Goal: Transaction & Acquisition: Obtain resource

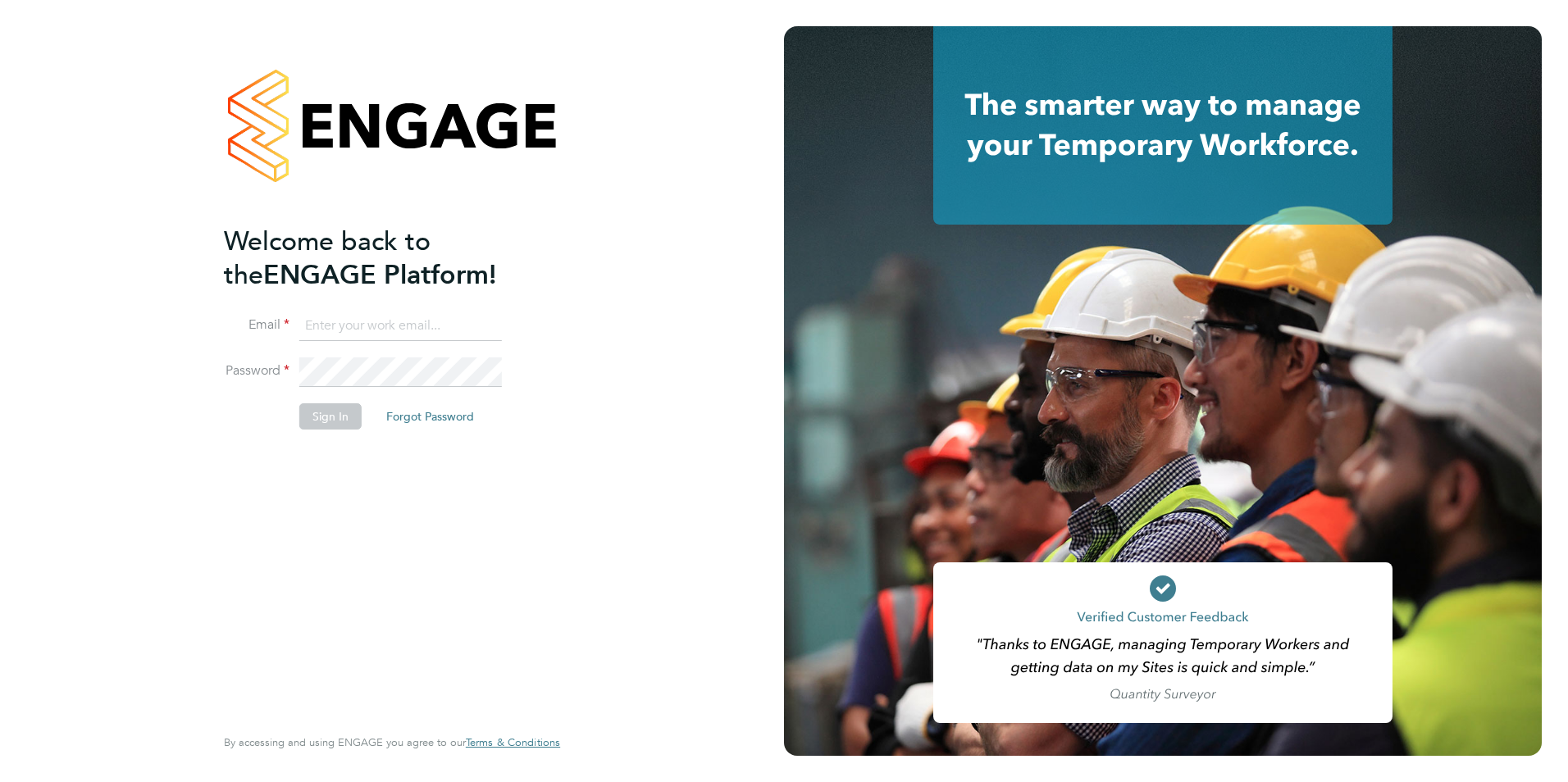
type input "finance@alliancemsp.co.uk"
click at [344, 404] on button "Sign In" at bounding box center [330, 417] width 62 height 26
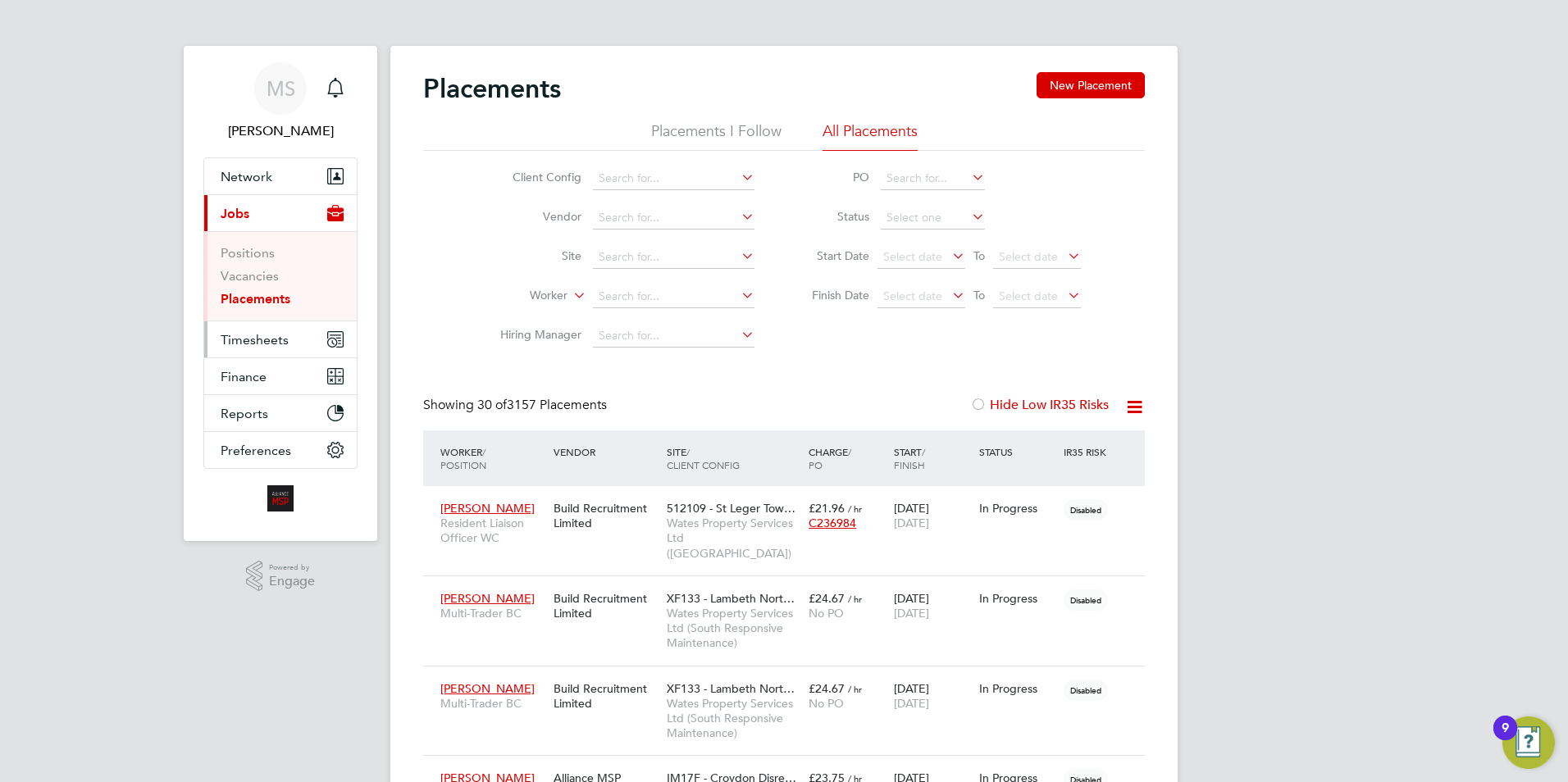
click at [245, 338] on span "Timesheets" at bounding box center [254, 339] width 68 height 16
click at [273, 339] on span "Timesheets" at bounding box center [254, 339] width 68 height 16
click at [241, 340] on span "Timesheets" at bounding box center [254, 339] width 68 height 16
click at [242, 339] on span "Timesheets" at bounding box center [254, 339] width 68 height 16
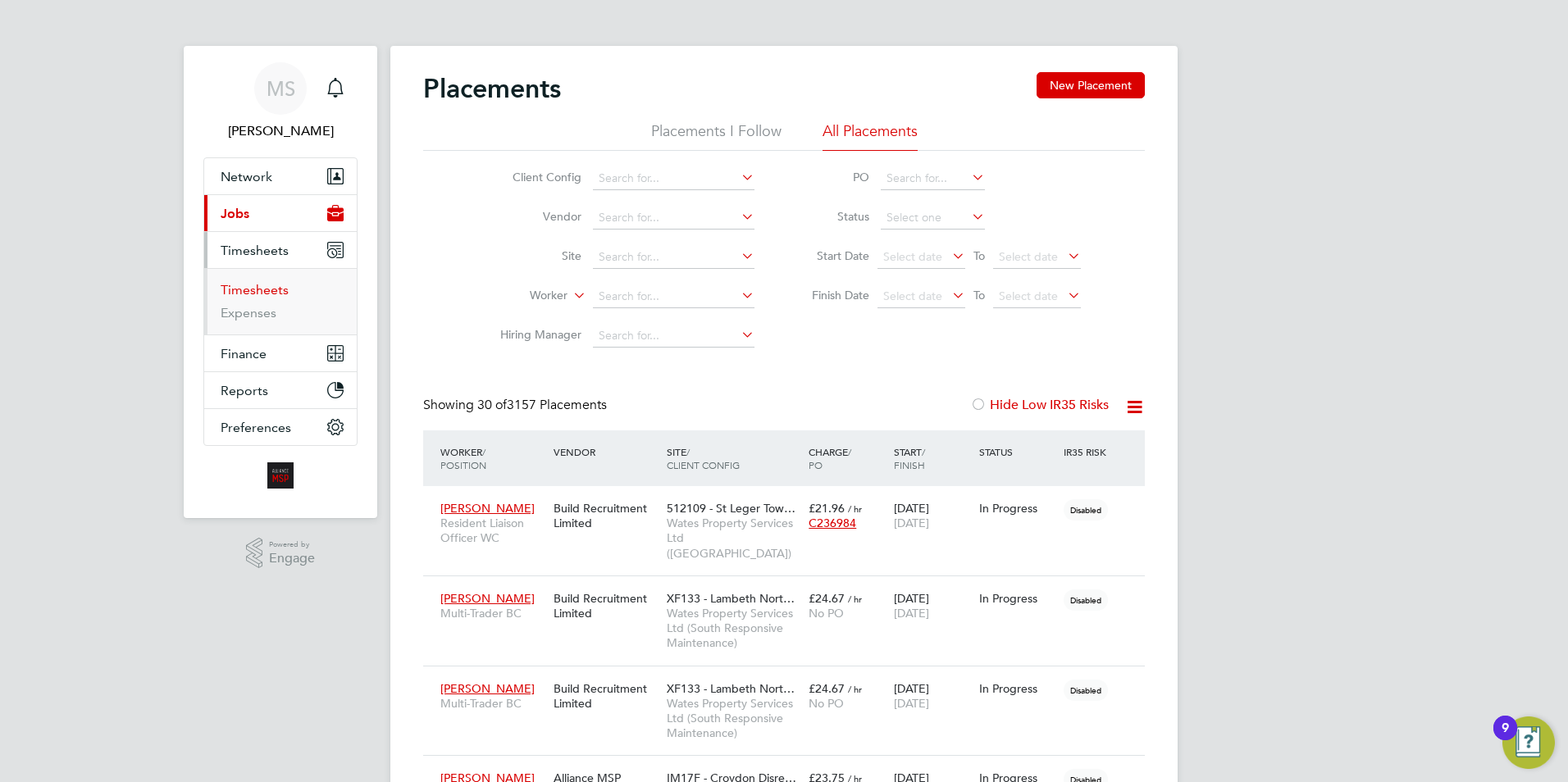
click at [247, 293] on link "Timesheets" at bounding box center [254, 289] width 68 height 16
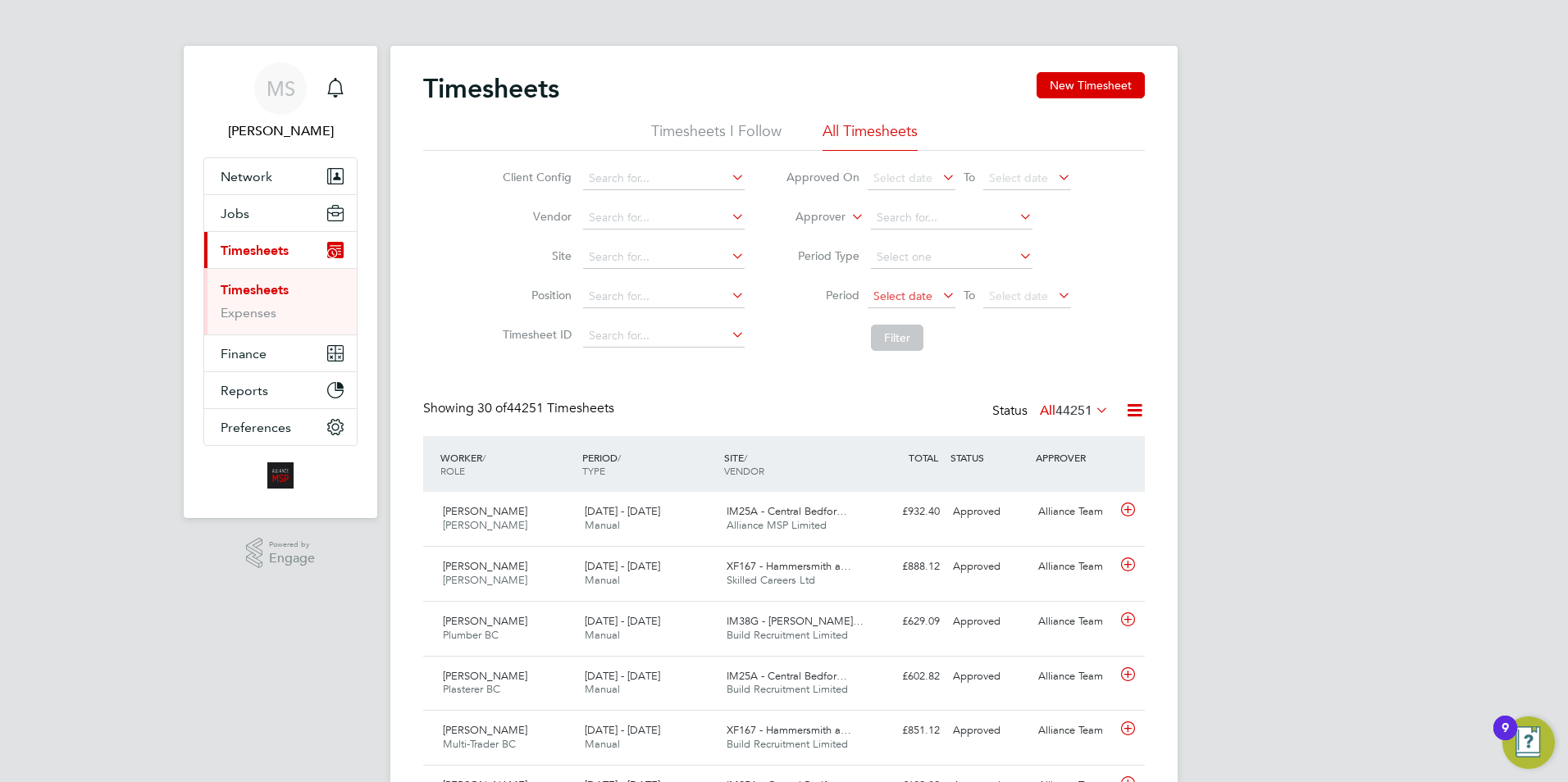
click at [931, 297] on span "Select date" at bounding box center [911, 298] width 87 height 22
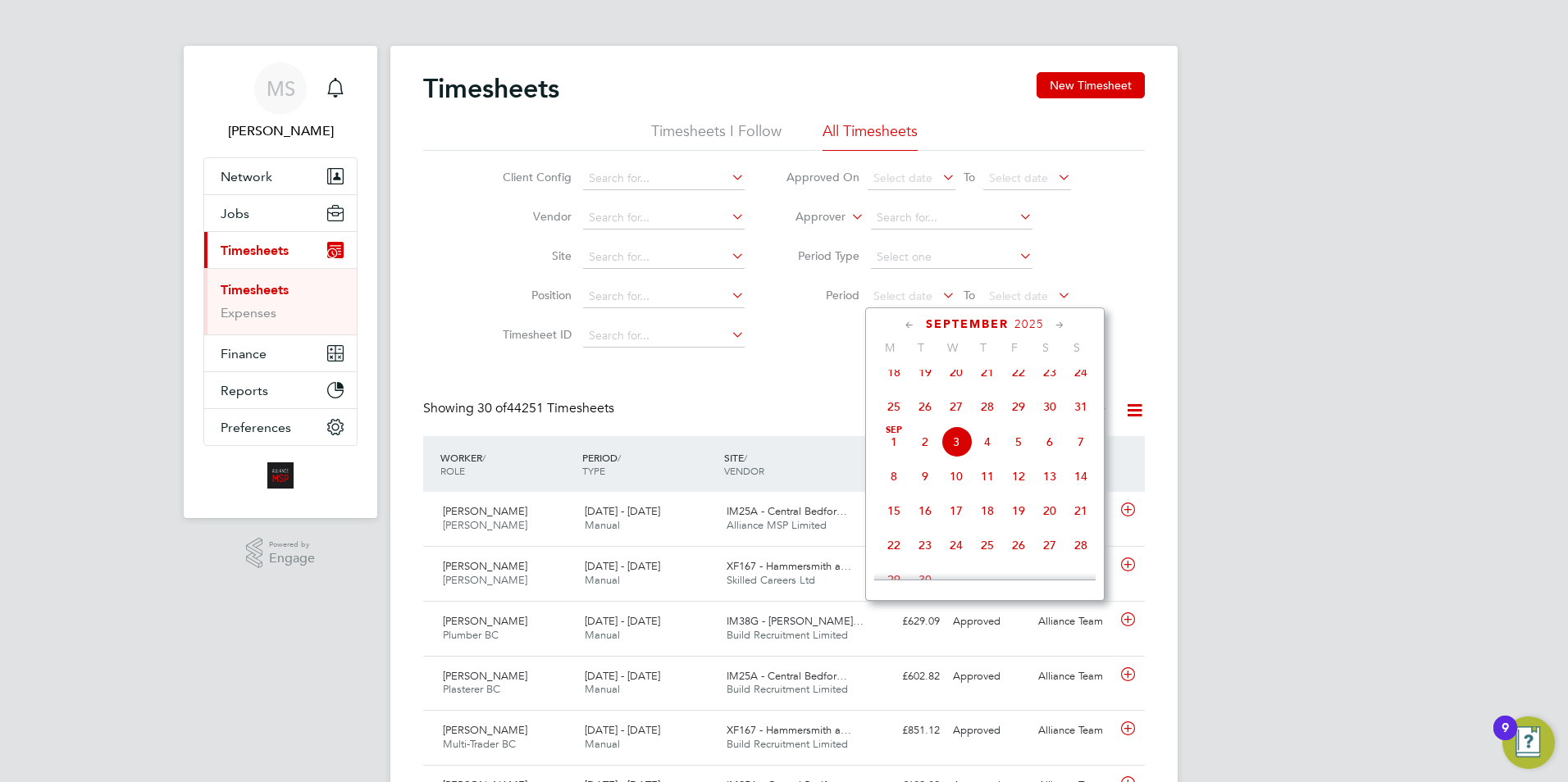
click at [911, 325] on icon at bounding box center [910, 325] width 16 height 18
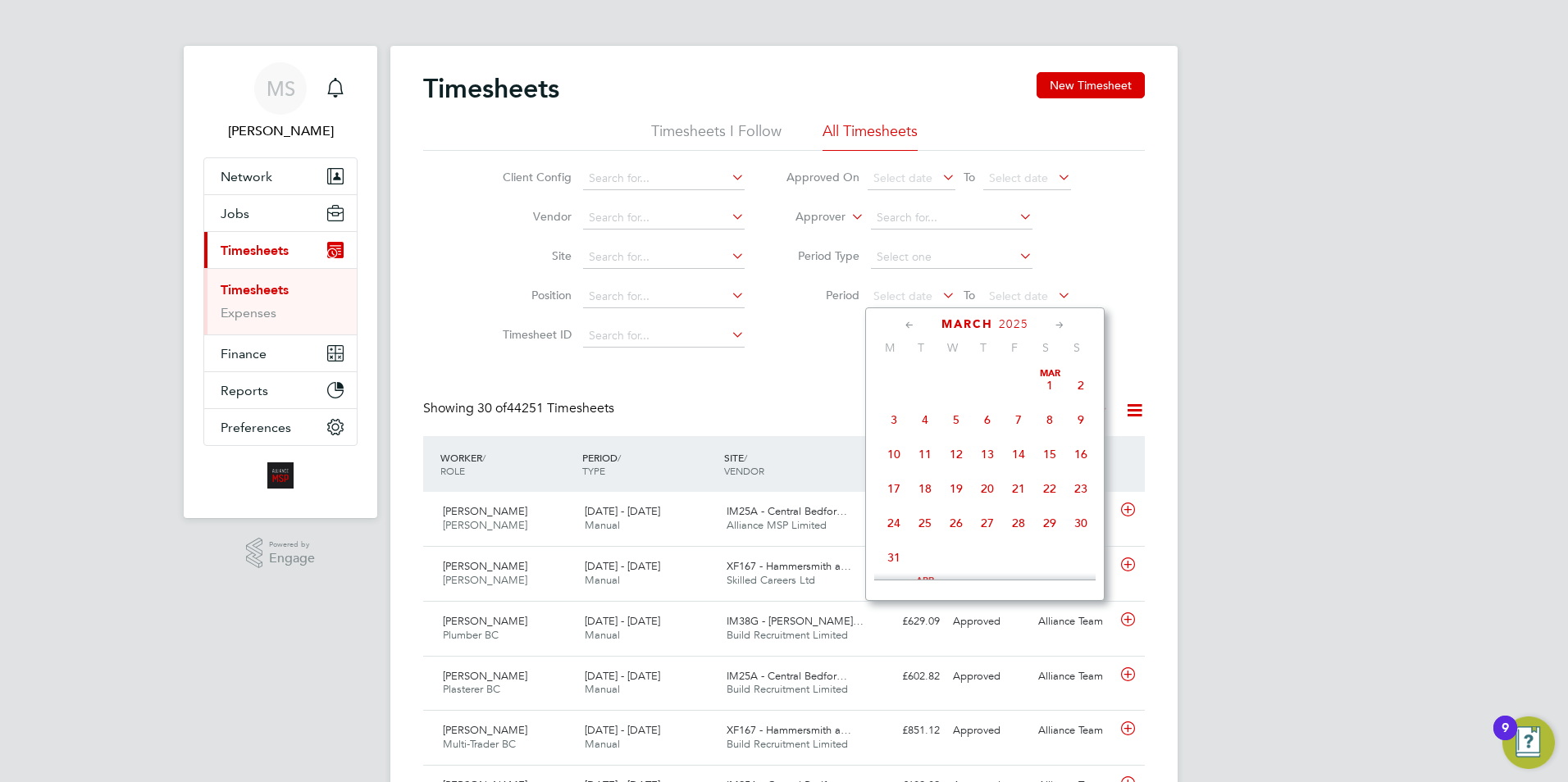
click at [911, 325] on icon at bounding box center [910, 325] width 16 height 18
click at [1079, 383] on span "[DATE]" at bounding box center [1082, 386] width 32 height 32
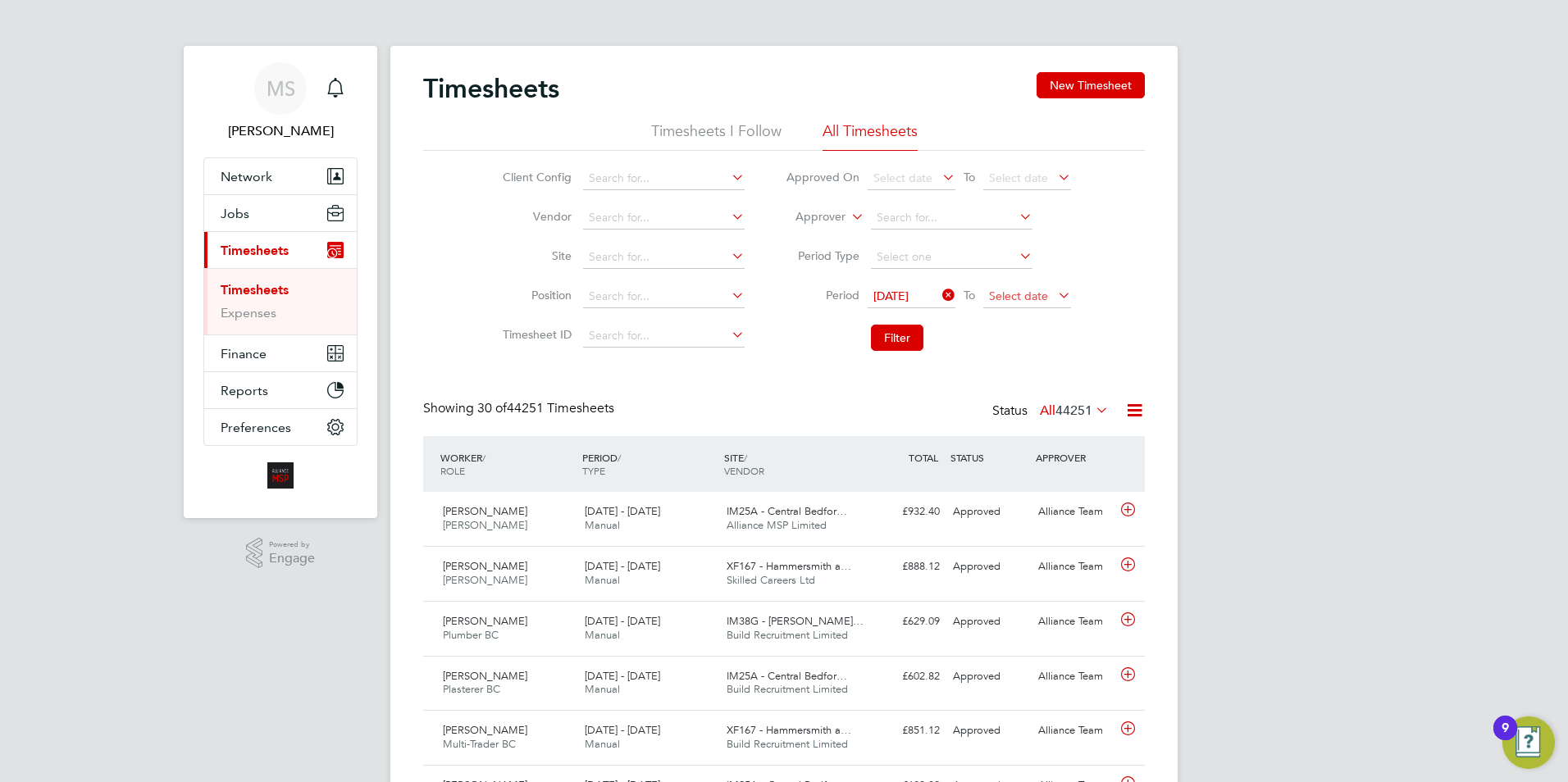
click at [1027, 304] on span "Select date" at bounding box center [1027, 298] width 87 height 22
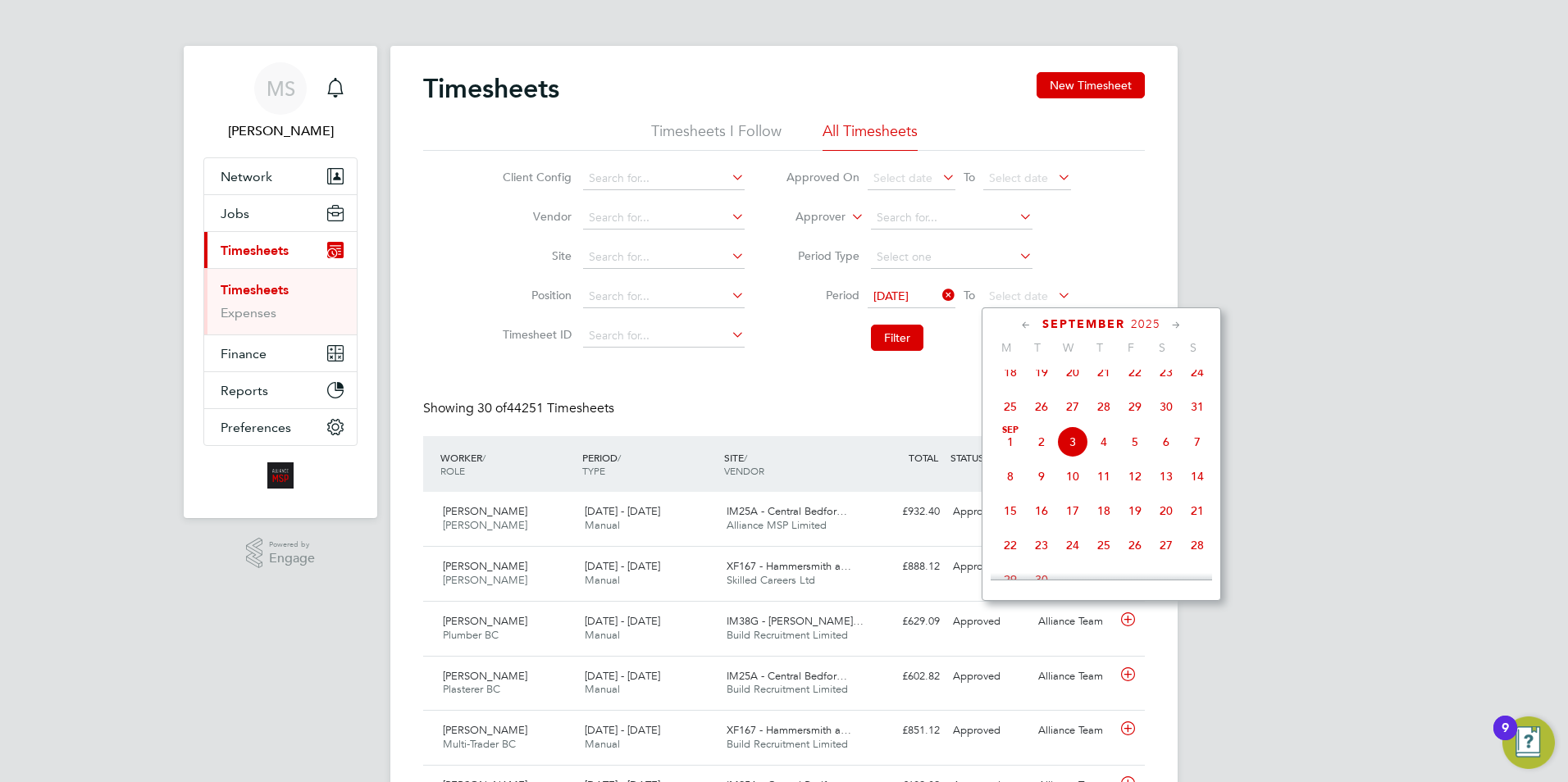
click at [1177, 326] on icon at bounding box center [1176, 325] width 16 height 18
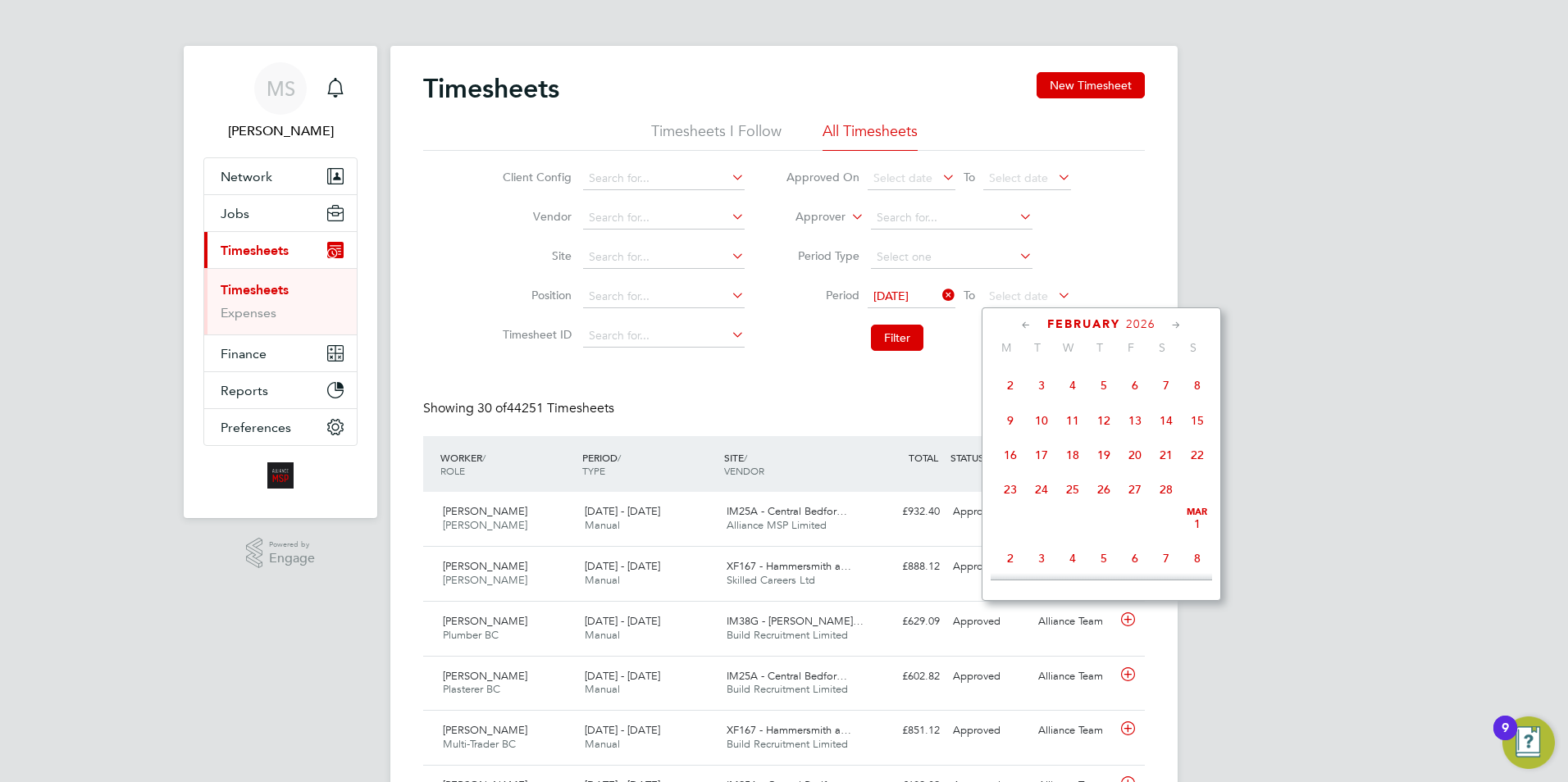
click at [1177, 326] on icon at bounding box center [1176, 325] width 16 height 18
click at [1019, 325] on icon at bounding box center [1026, 325] width 16 height 18
click at [1019, 324] on icon at bounding box center [1026, 325] width 16 height 18
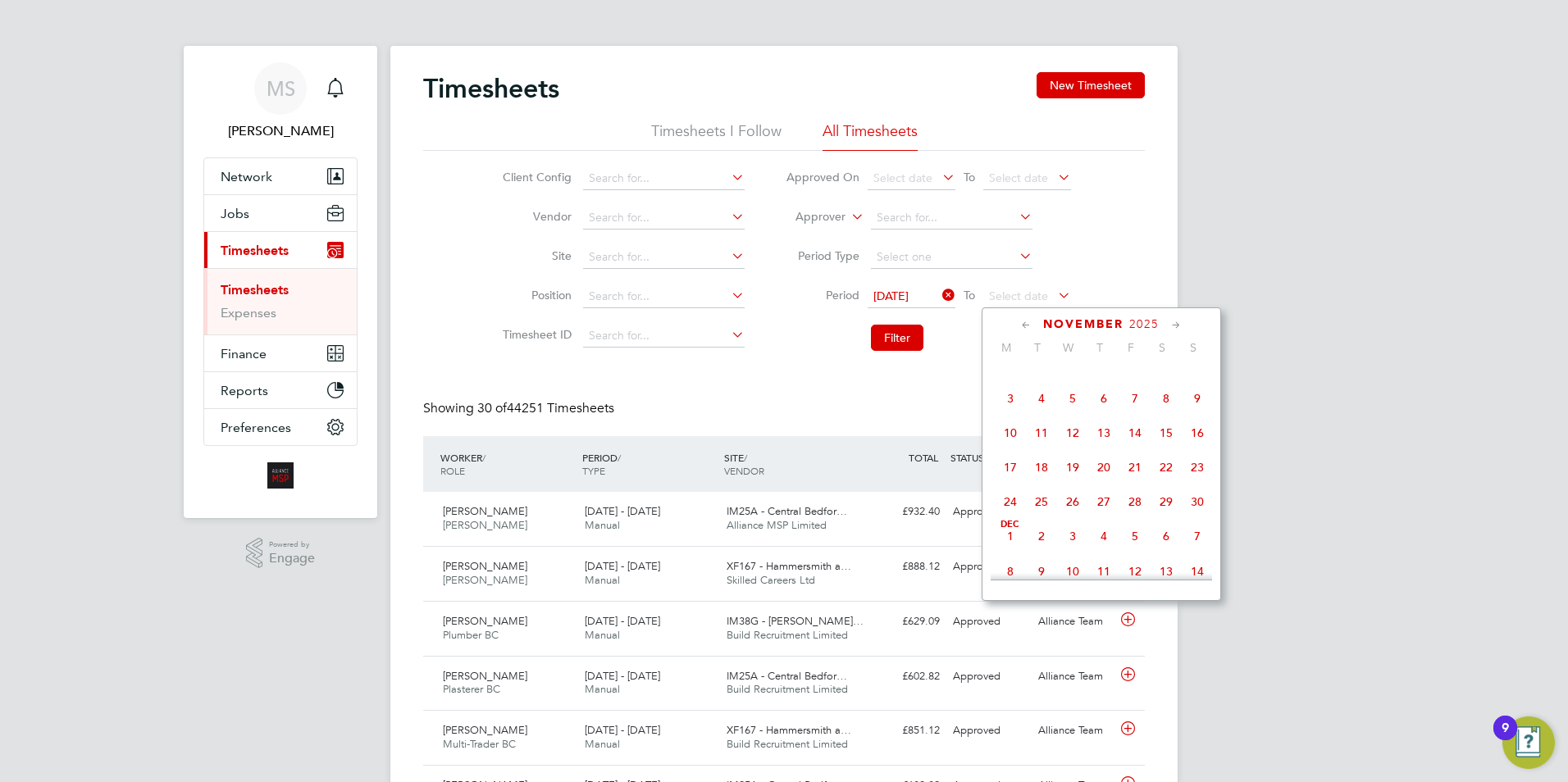
click at [1019, 324] on icon at bounding box center [1026, 325] width 16 height 18
click at [1018, 324] on icon at bounding box center [1026, 325] width 16 height 18
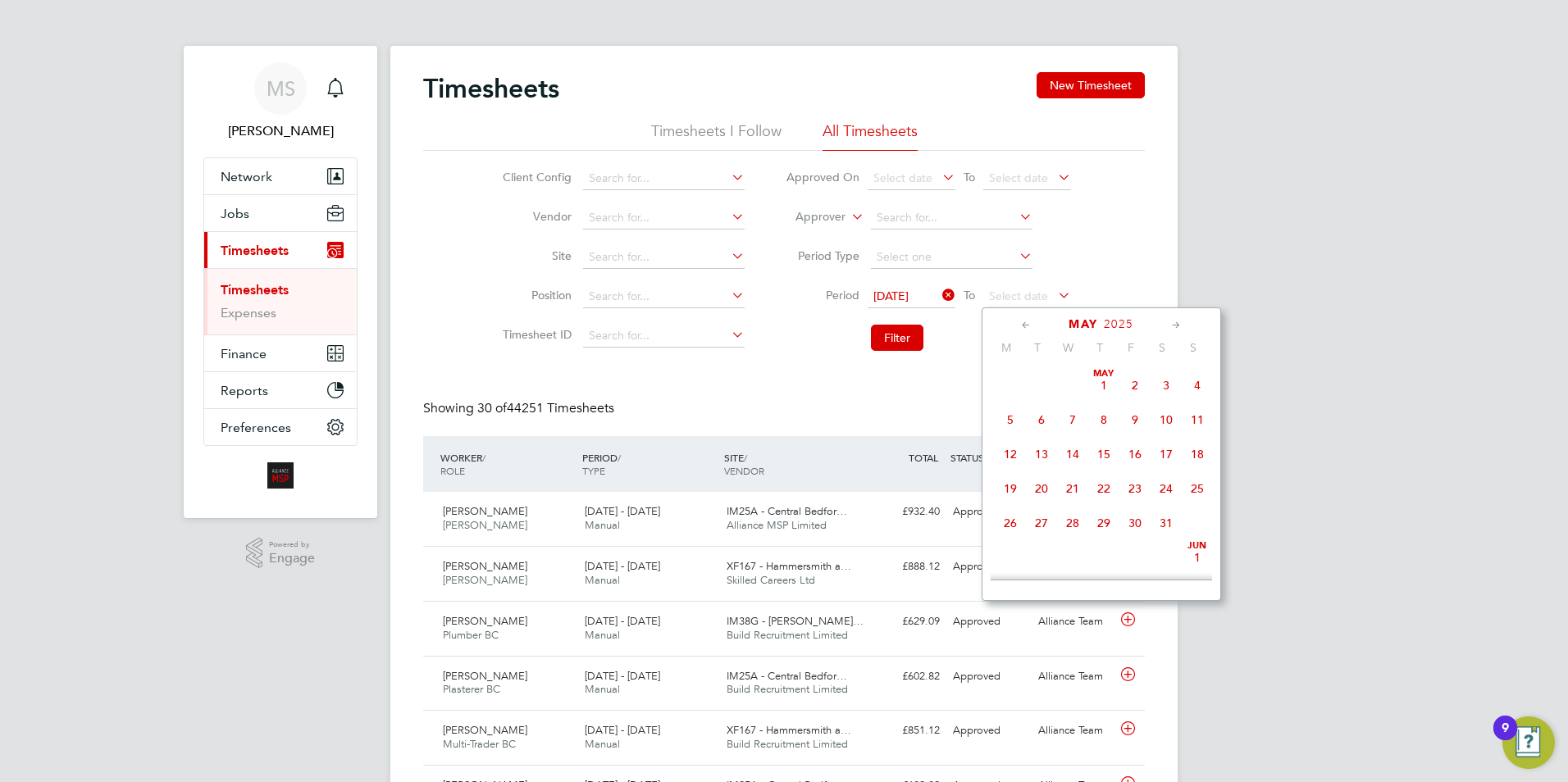
click at [1018, 324] on icon at bounding box center [1026, 325] width 16 height 18
click at [1178, 325] on icon at bounding box center [1176, 325] width 16 height 18
click at [1072, 528] on span "30" at bounding box center [1073, 519] width 32 height 32
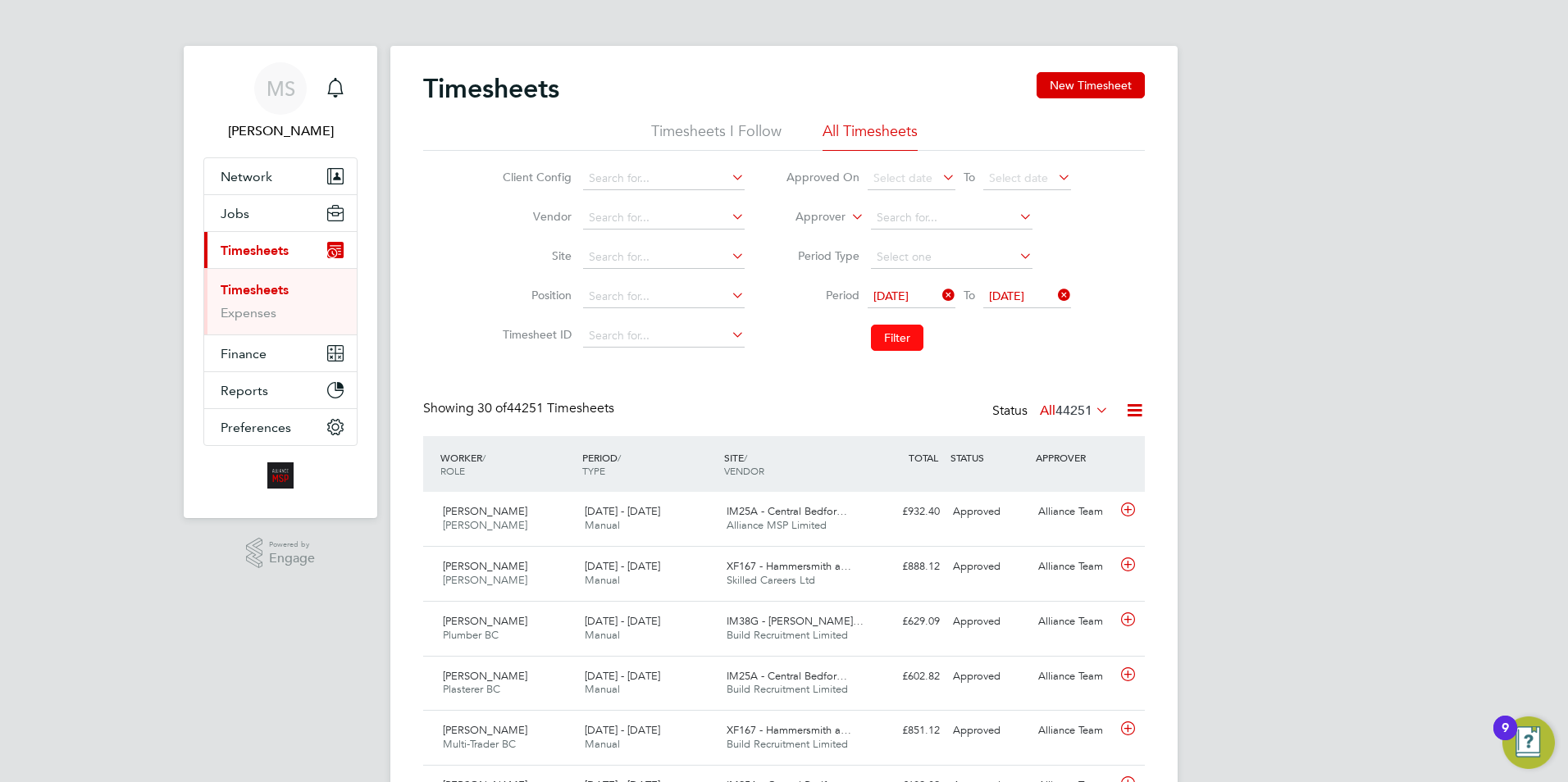
click at [894, 338] on button "Filter" at bounding box center [897, 338] width 52 height 26
click at [1129, 414] on icon at bounding box center [1135, 410] width 20 height 20
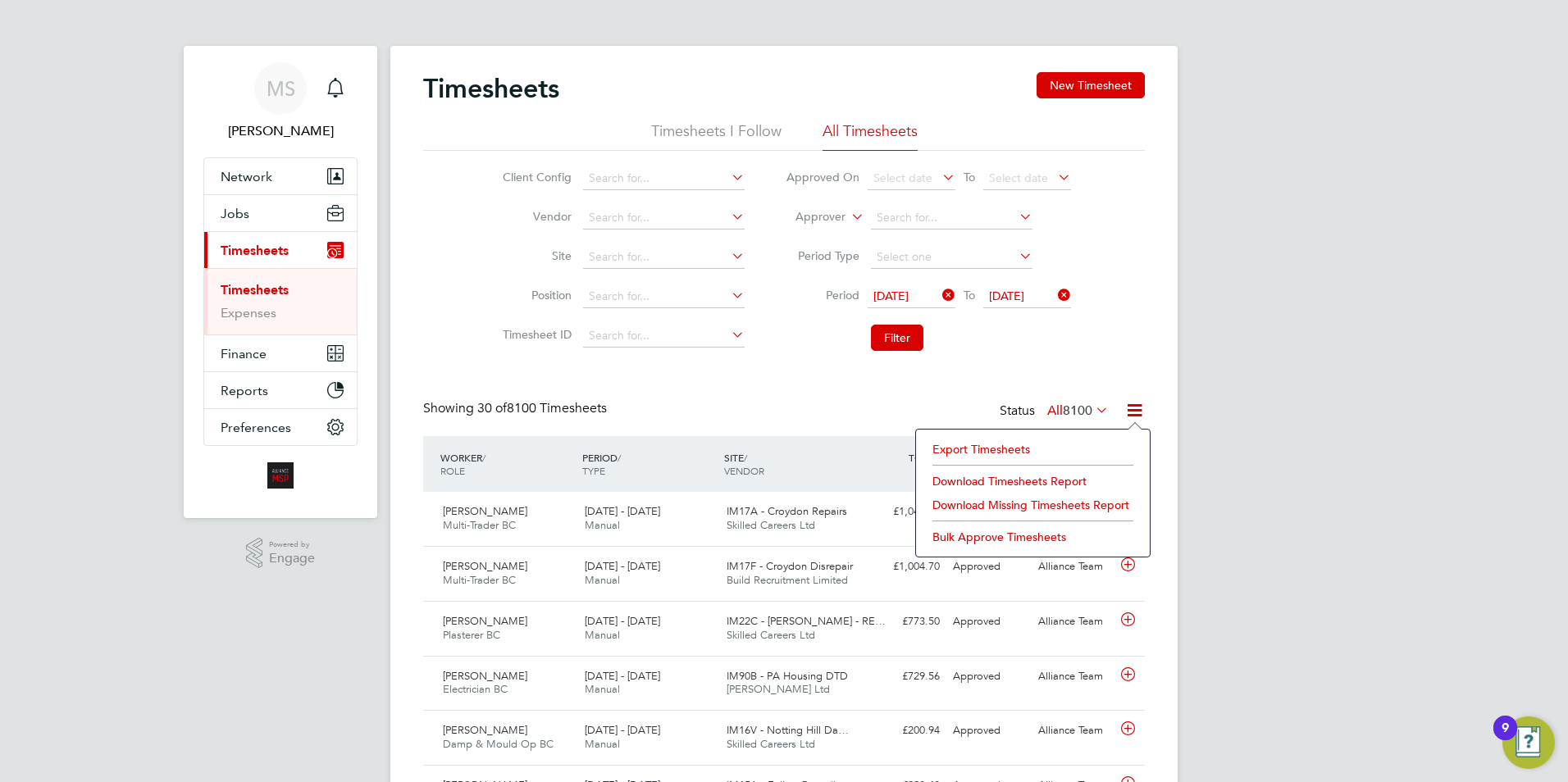
click at [983, 482] on li "Download Timesheets Report" at bounding box center [1033, 481] width 218 height 23
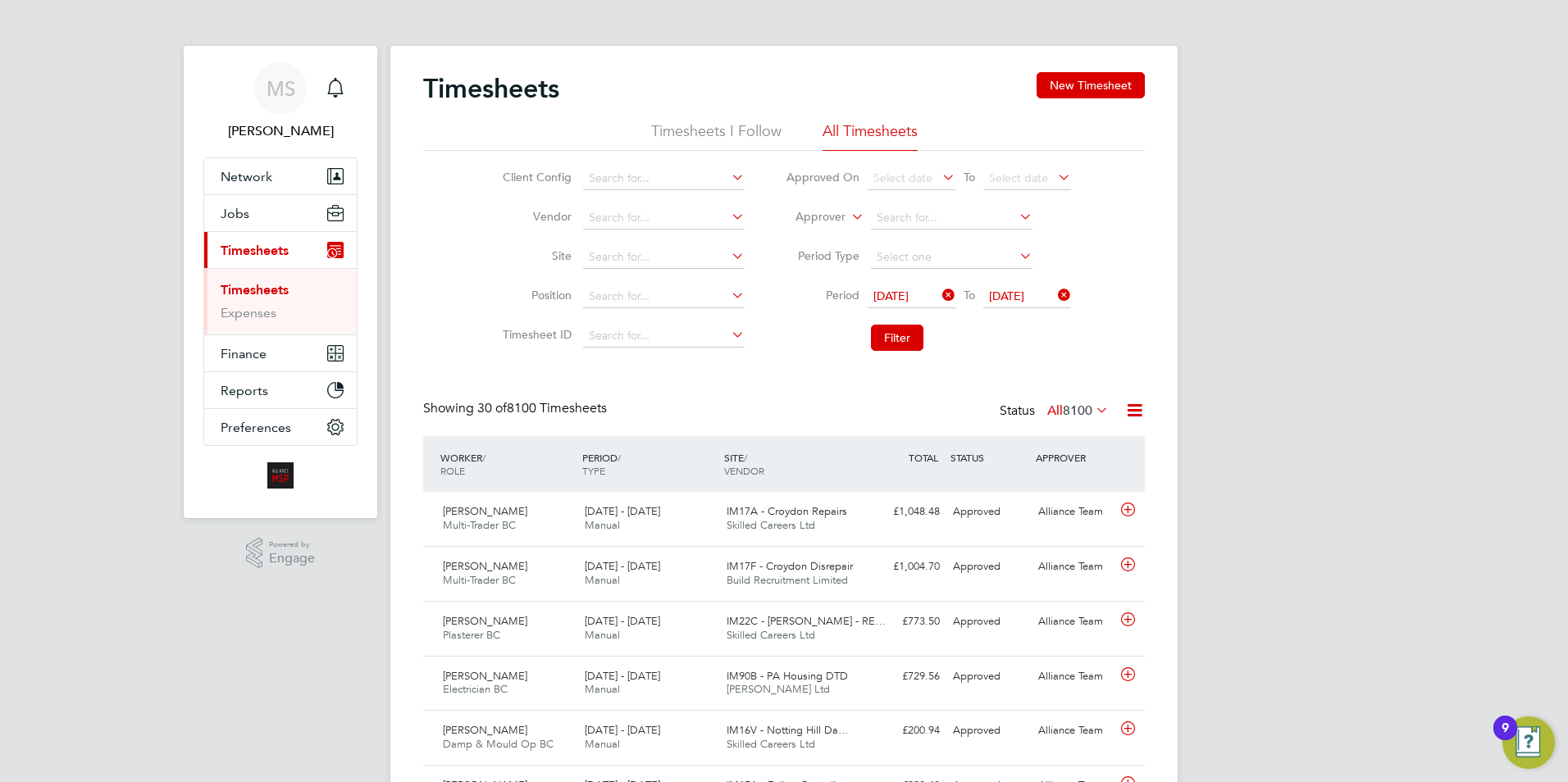
click at [844, 85] on div "Timesheets New Timesheet" at bounding box center [784, 97] width 722 height 49
click at [939, 301] on icon at bounding box center [939, 295] width 0 height 23
click at [1055, 294] on icon at bounding box center [1055, 295] width 0 height 23
click at [897, 295] on span "Select date" at bounding box center [902, 296] width 59 height 15
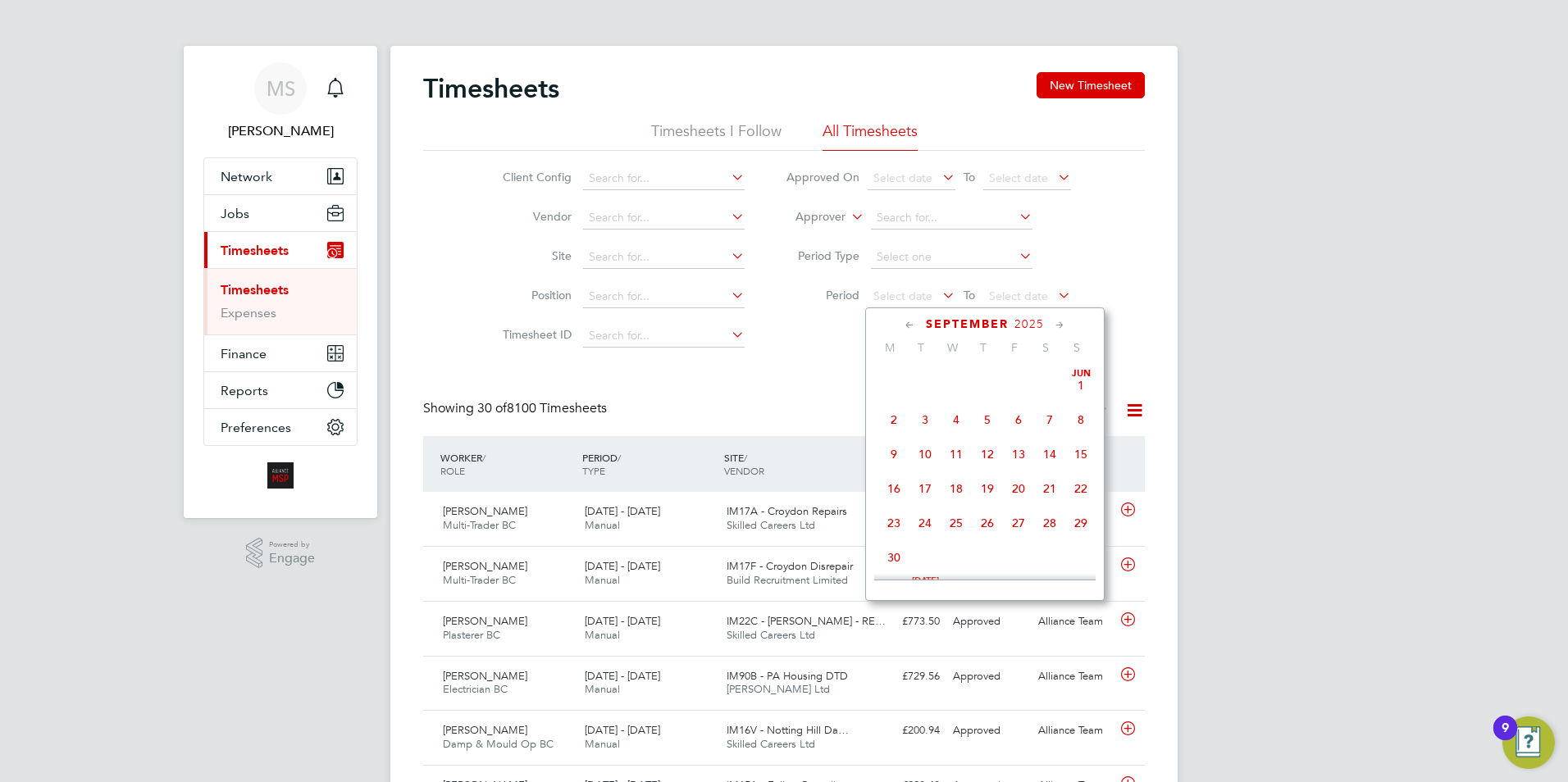
scroll to position [497, 0]
click at [919, 325] on div "[DATE]" at bounding box center [985, 324] width 221 height 16
click at [908, 325] on icon at bounding box center [910, 325] width 16 height 18
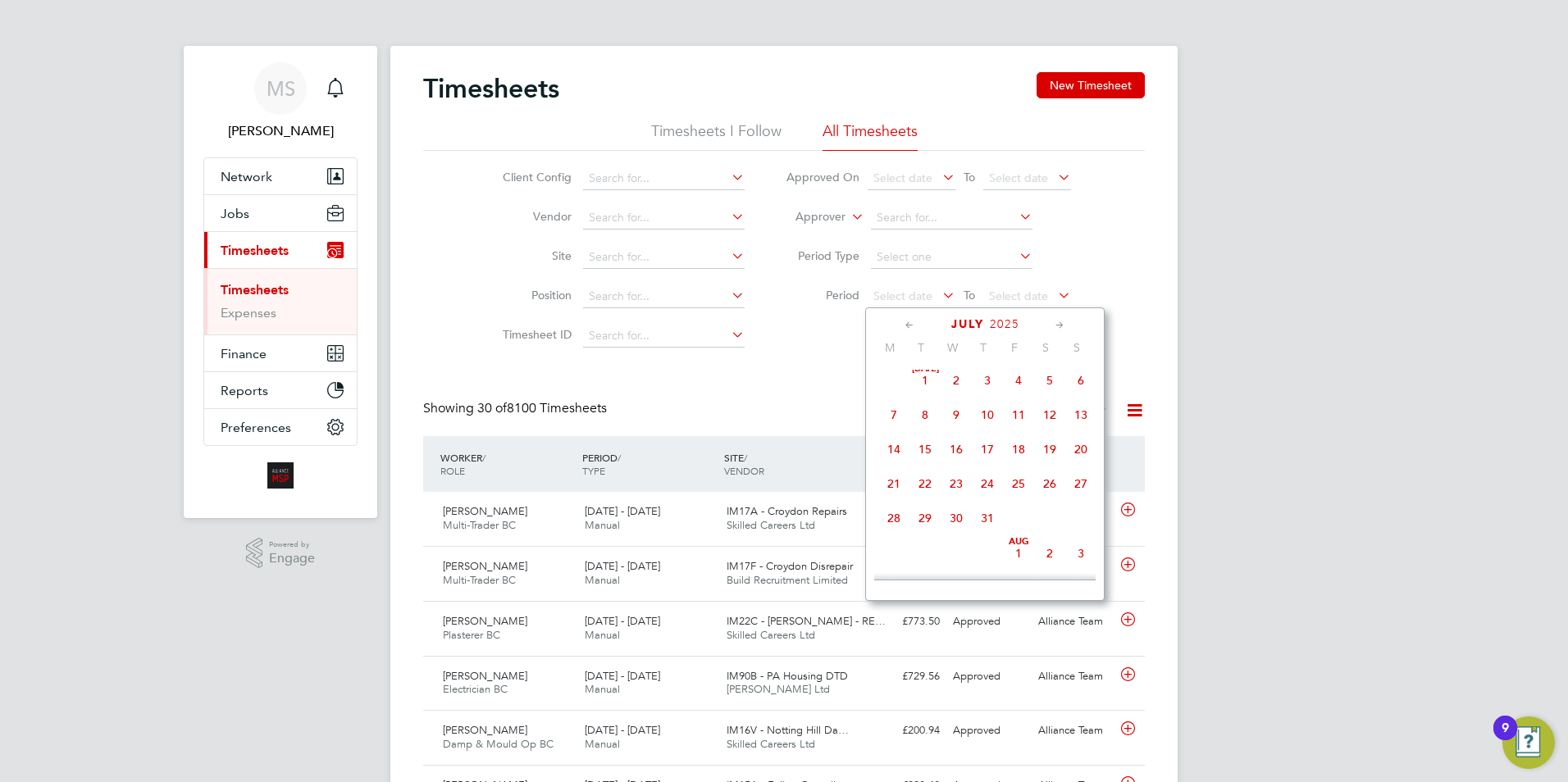
click at [908, 326] on icon at bounding box center [910, 325] width 16 height 18
click at [987, 389] on span "[DATE]" at bounding box center [988, 386] width 32 height 32
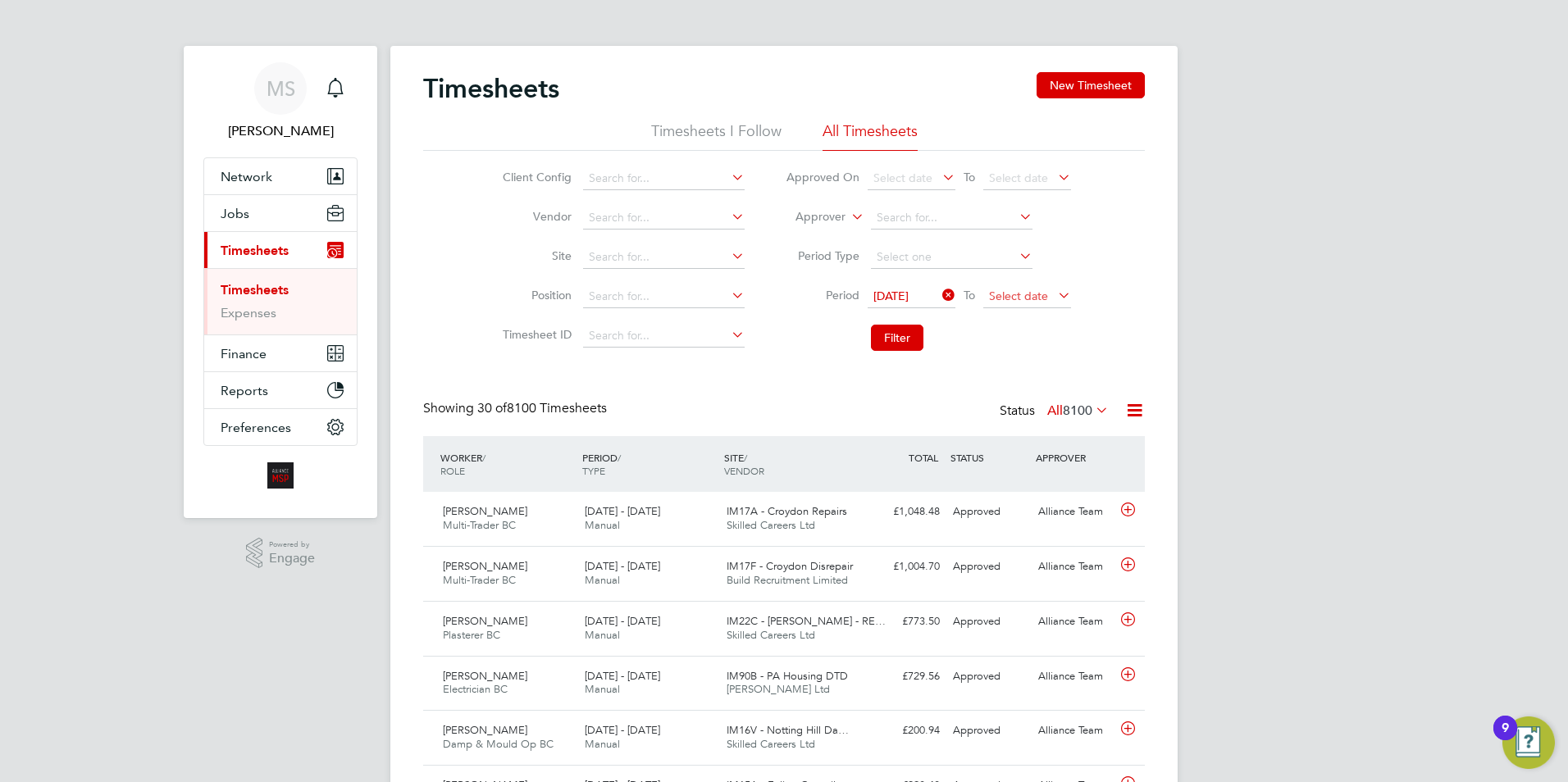
click at [1018, 297] on span "Select date" at bounding box center [1018, 296] width 59 height 15
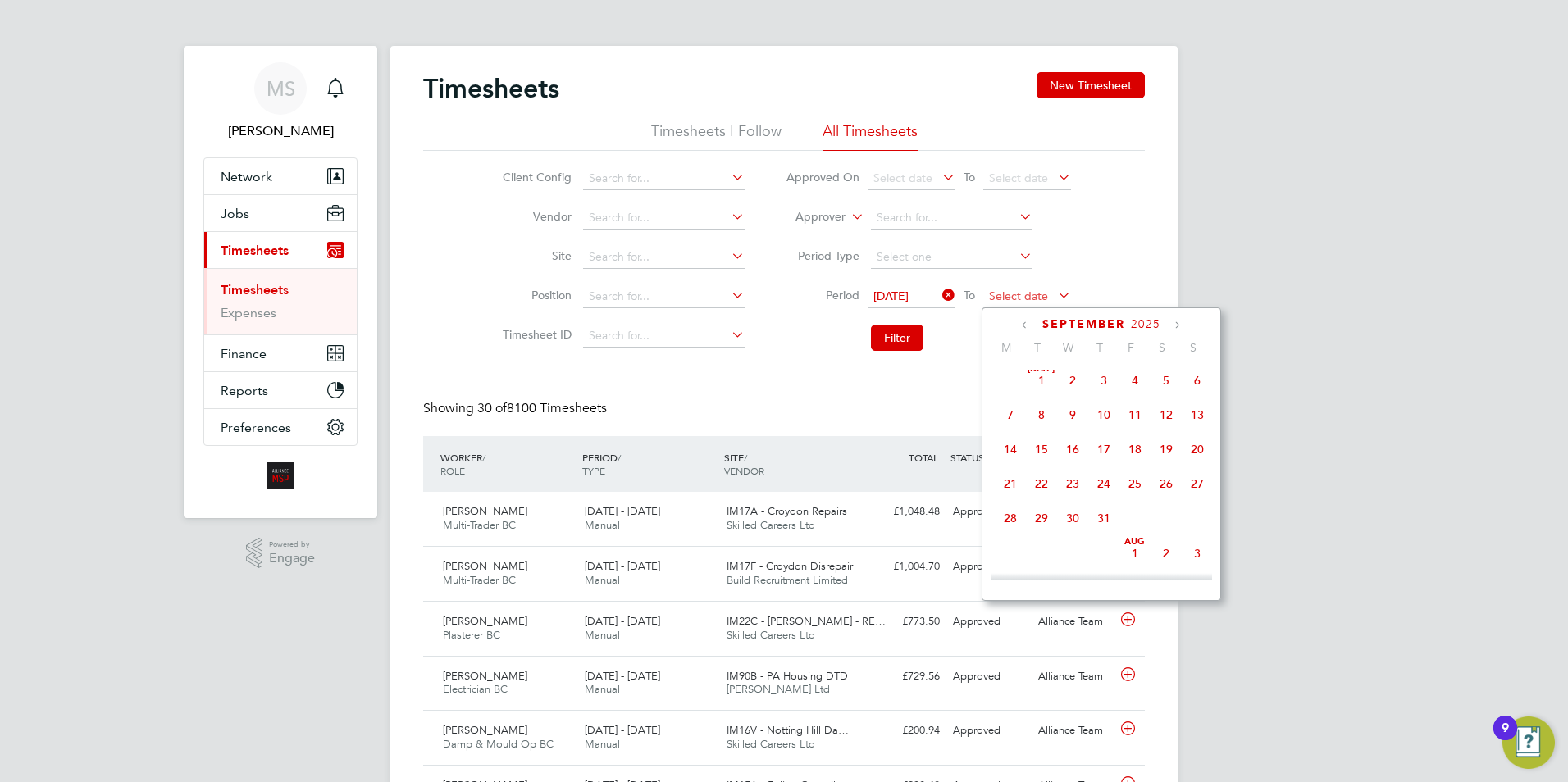
scroll to position [497, 0]
click at [1068, 455] on span "3" at bounding box center [1073, 443] width 32 height 32
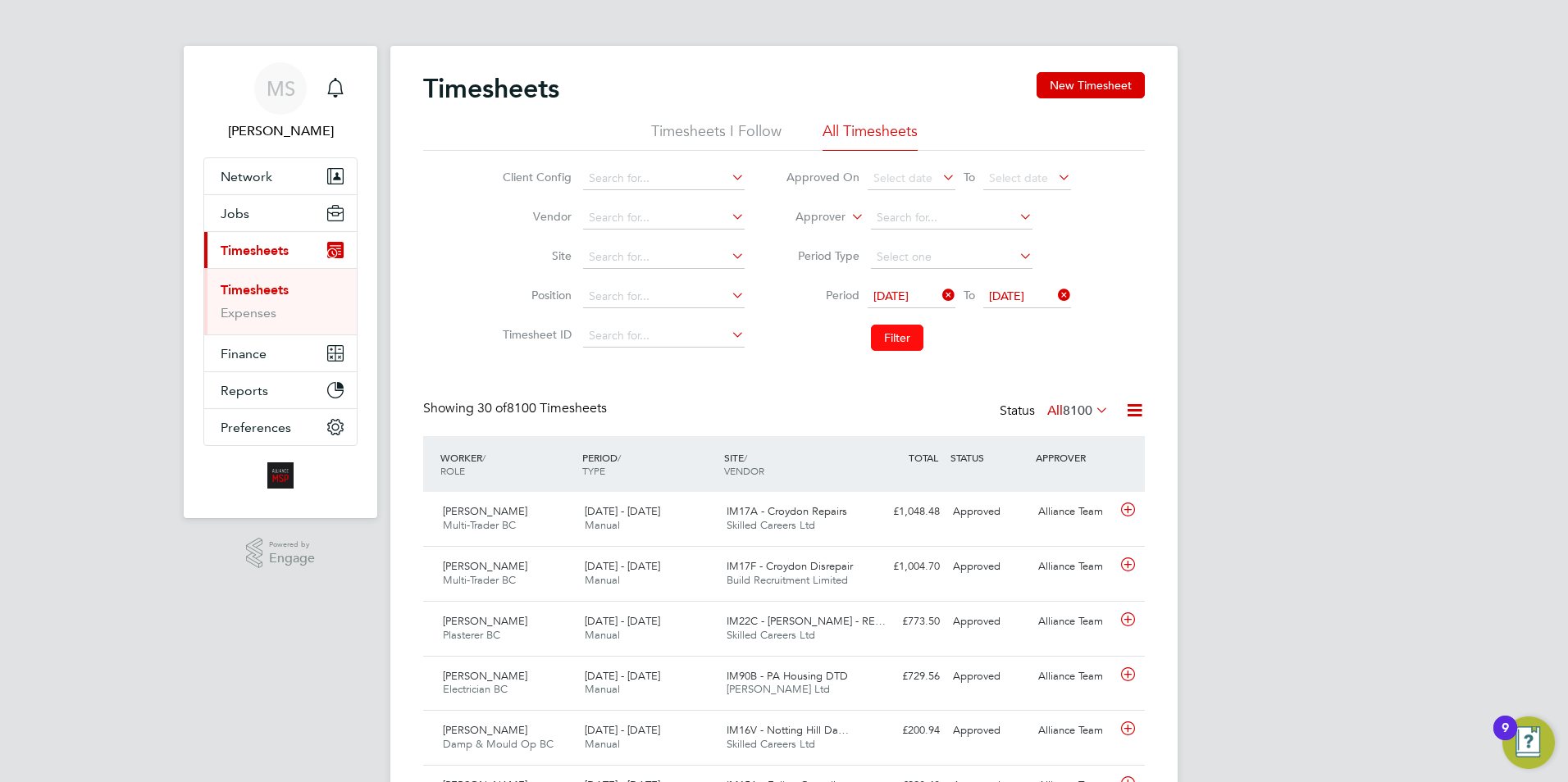
click at [896, 342] on button "Filter" at bounding box center [897, 338] width 52 height 26
click at [896, 338] on button "Filter" at bounding box center [897, 338] width 52 height 26
click at [1124, 414] on icon at bounding box center [1135, 410] width 20 height 20
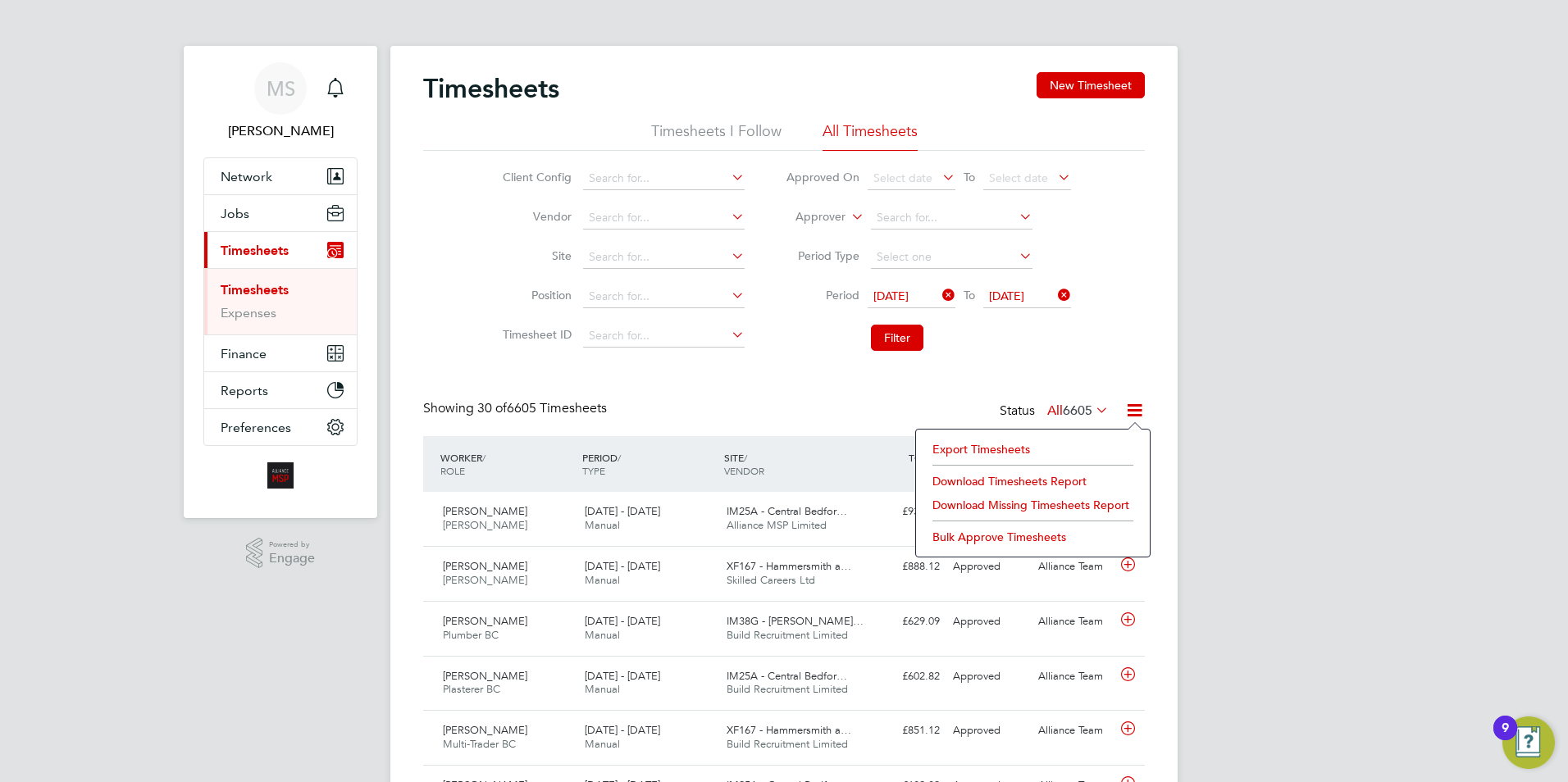
click at [997, 476] on li "Download Timesheets Report" at bounding box center [1033, 481] width 218 height 23
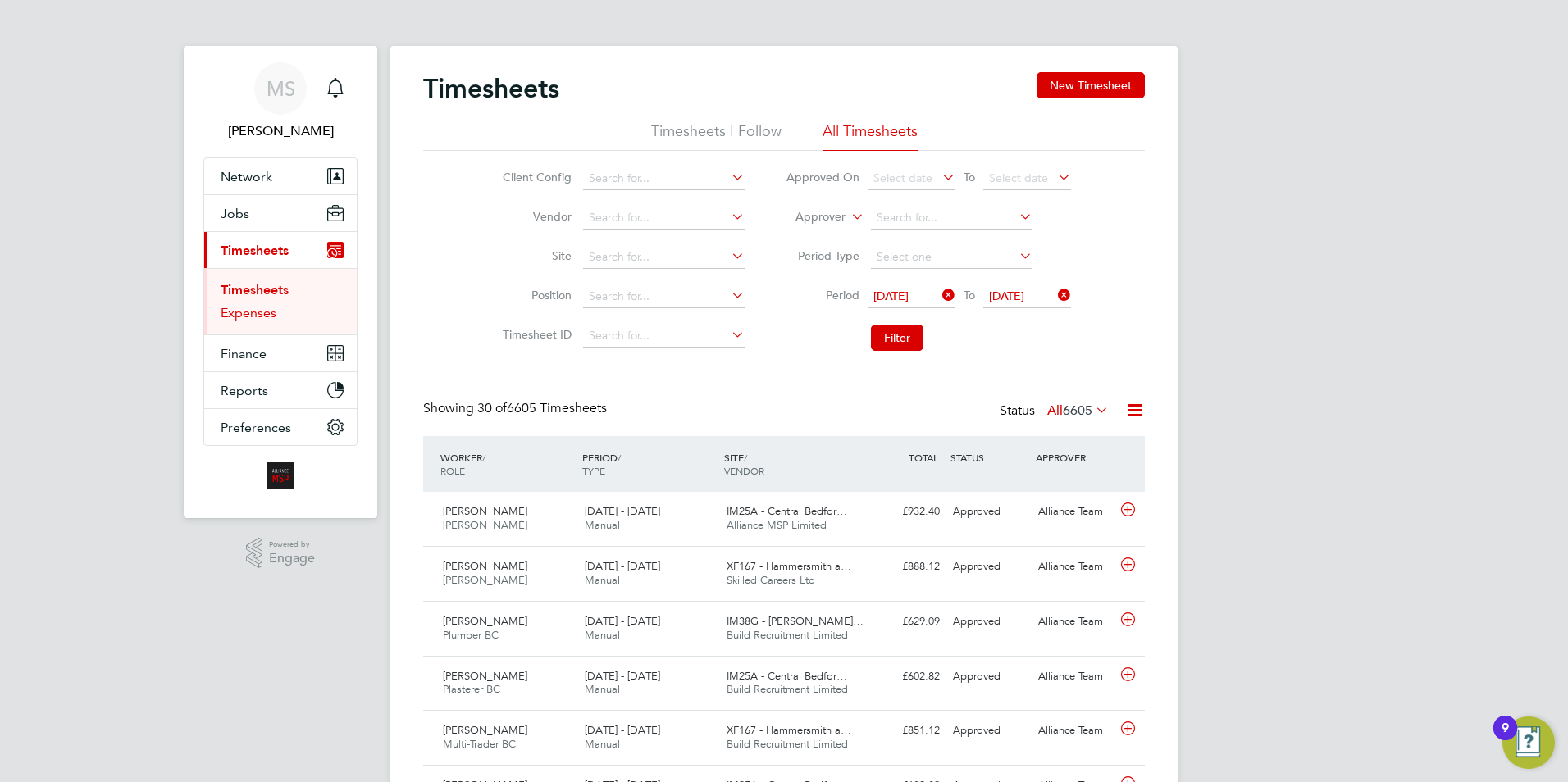
click at [254, 306] on link "Expenses" at bounding box center [248, 312] width 56 height 16
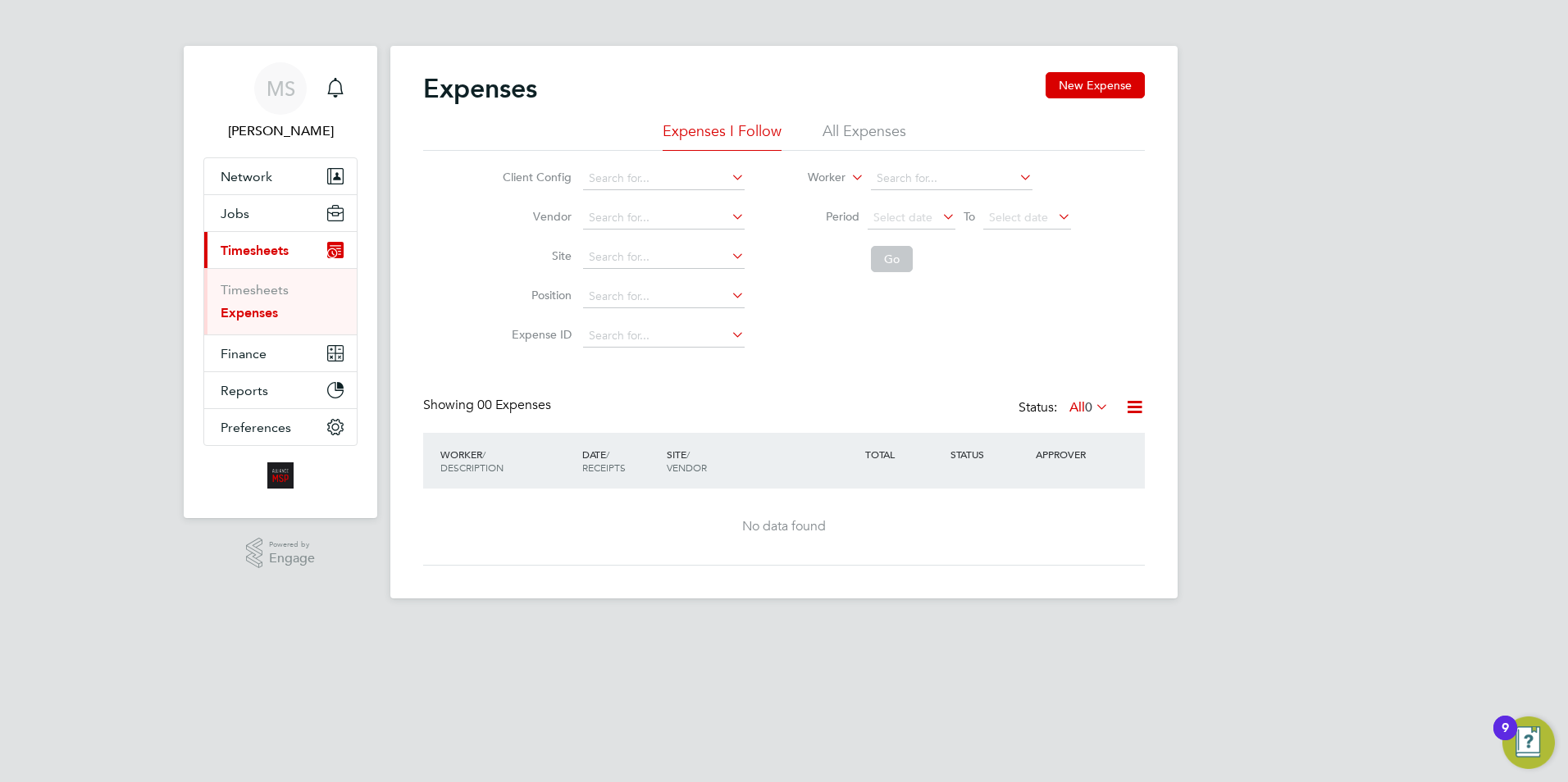
click at [887, 124] on li "All Expenses" at bounding box center [865, 137] width 84 height 30
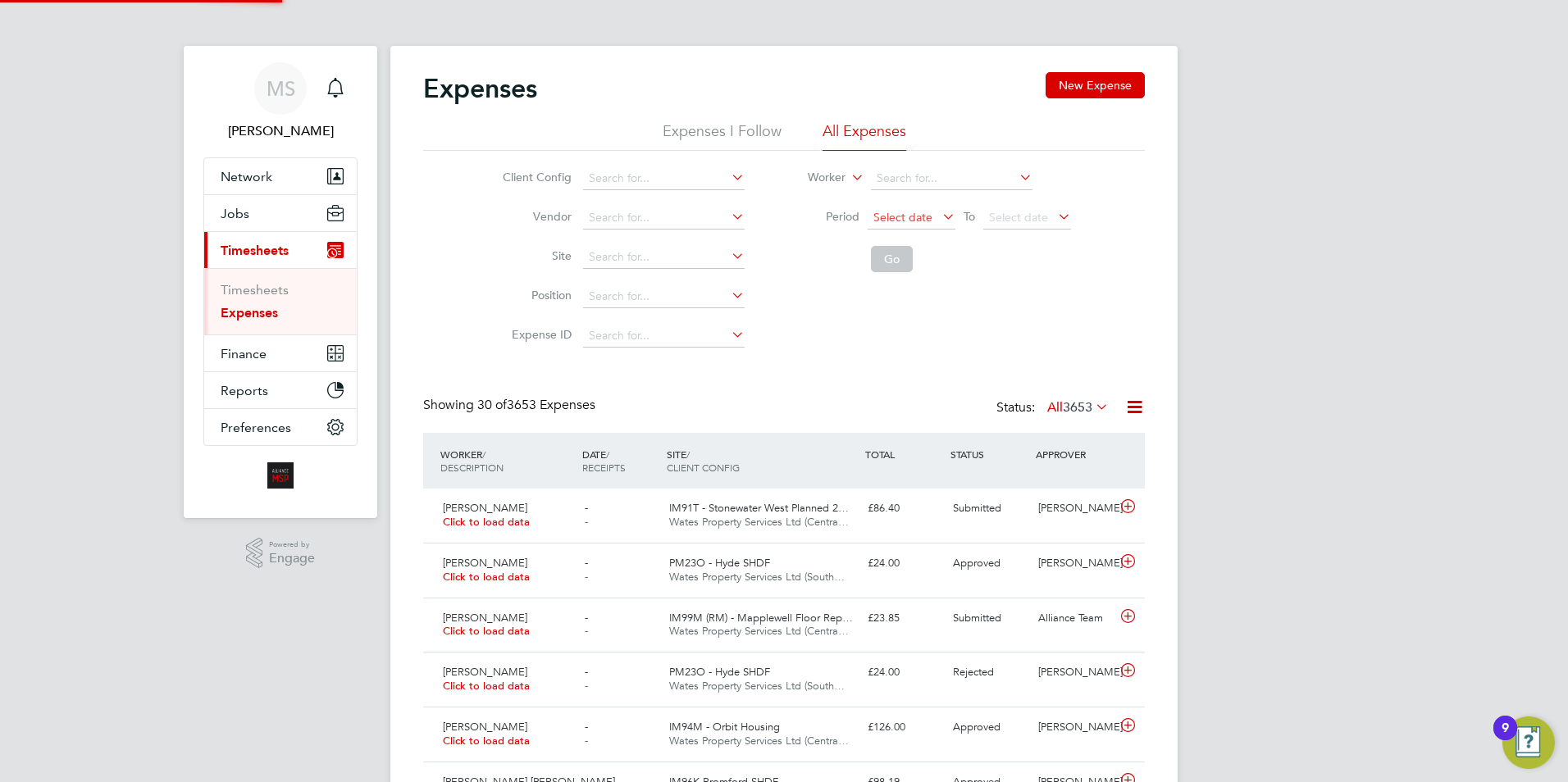
click at [923, 220] on span "Select date" at bounding box center [902, 218] width 59 height 15
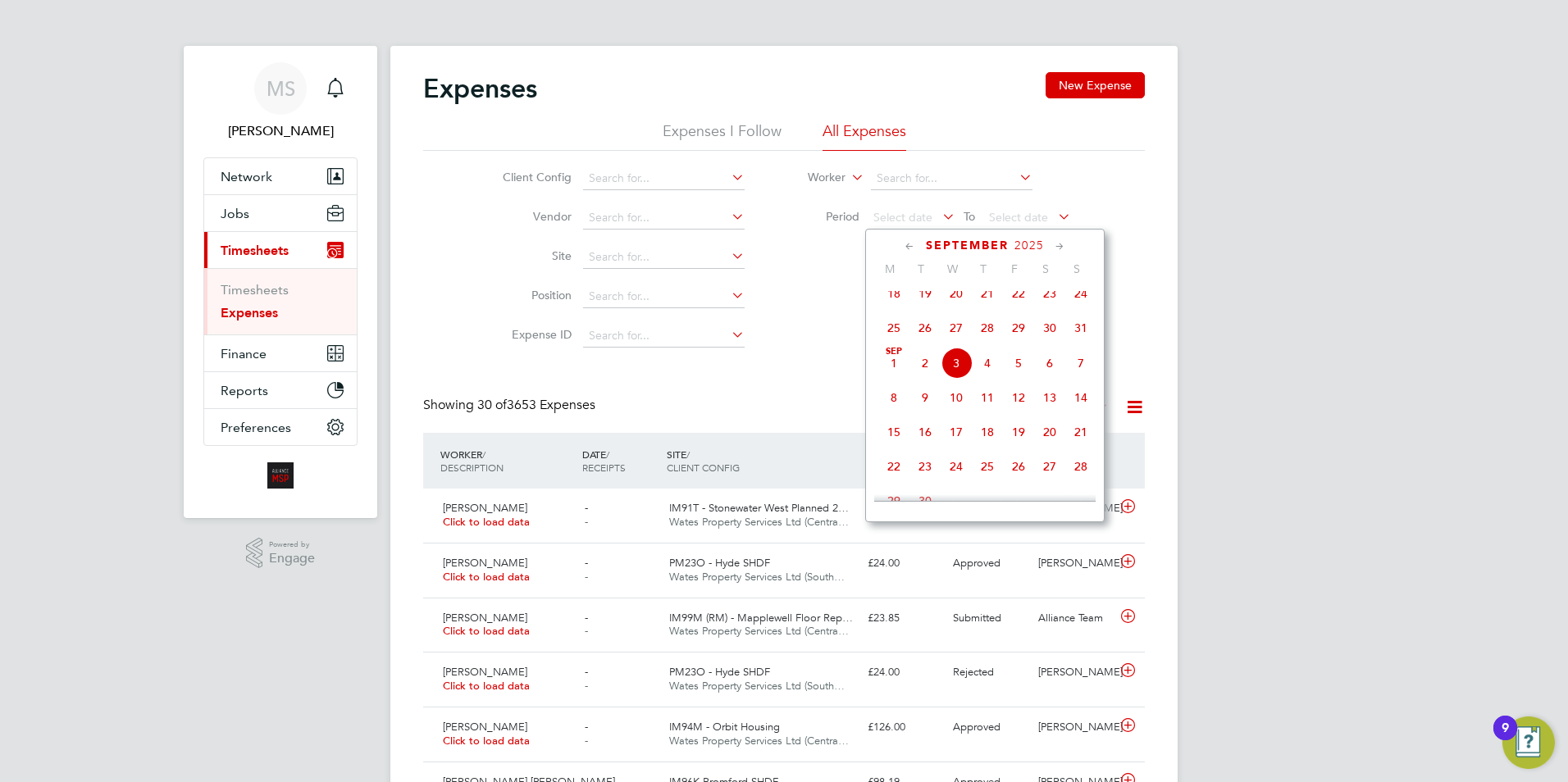
click at [908, 244] on icon at bounding box center [910, 246] width 16 height 18
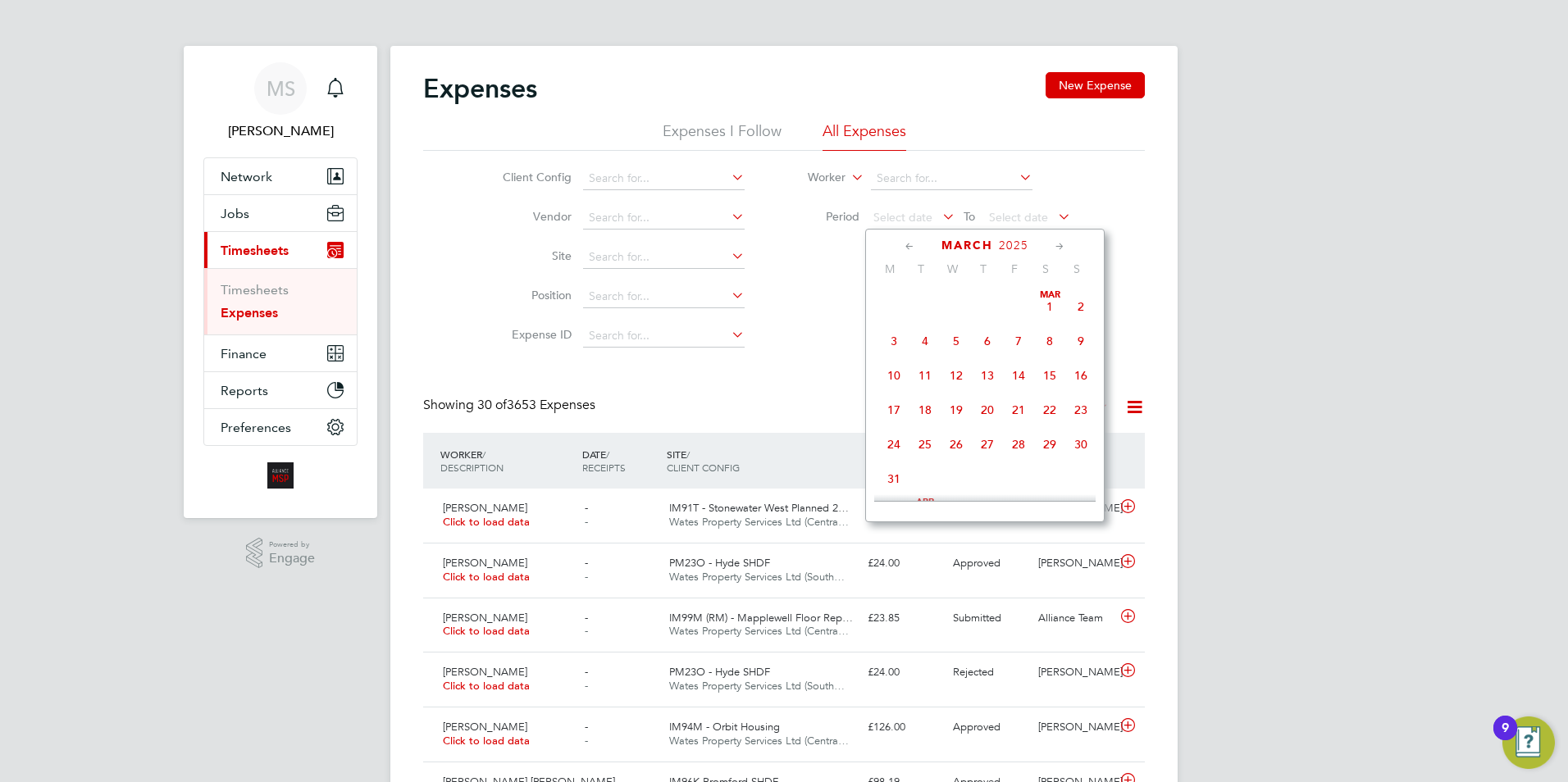
click at [908, 244] on icon at bounding box center [910, 246] width 16 height 18
click at [1082, 302] on span "[DATE]" at bounding box center [1082, 307] width 32 height 32
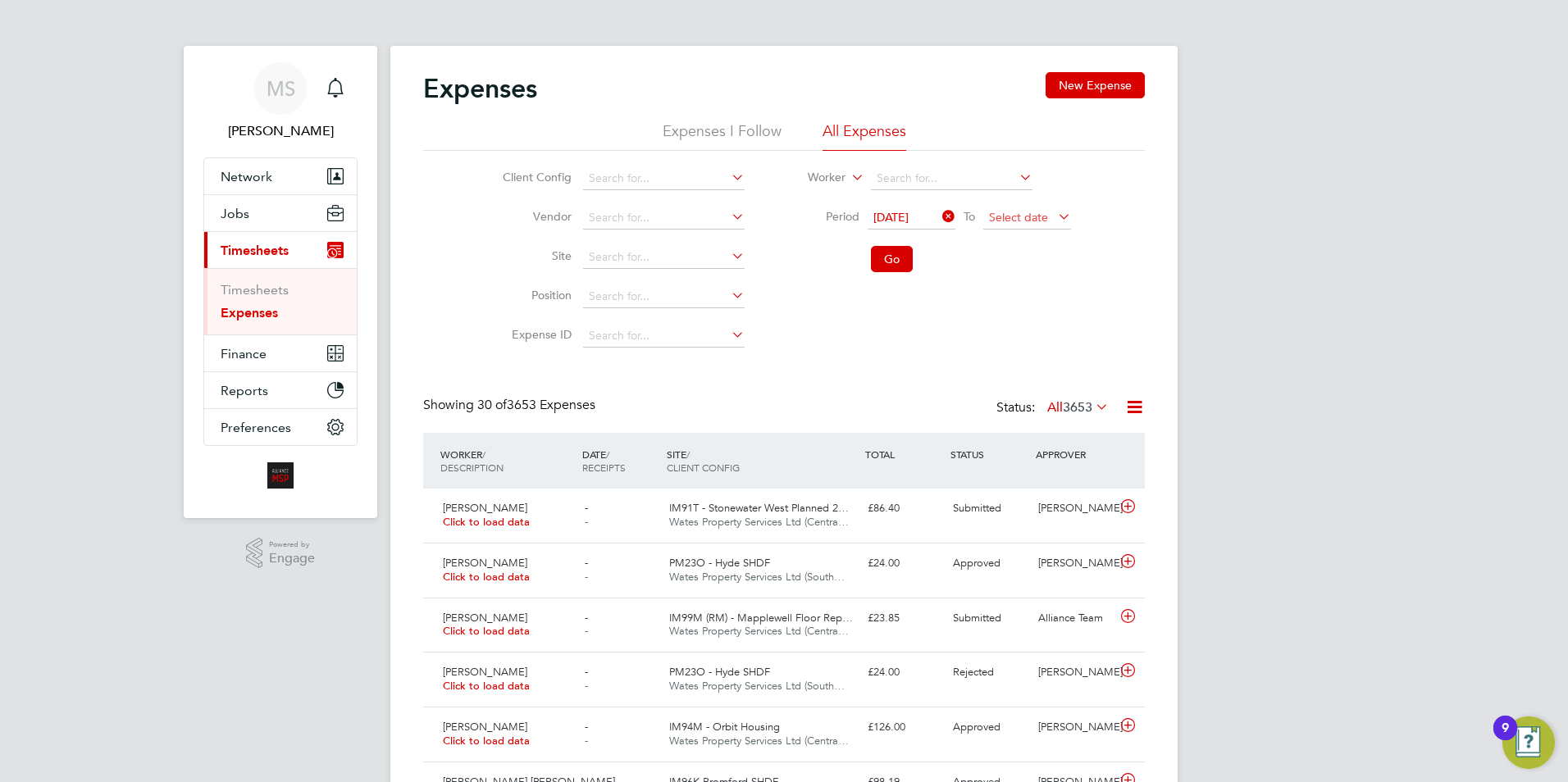
click at [1019, 215] on span "Select date" at bounding box center [1018, 218] width 59 height 15
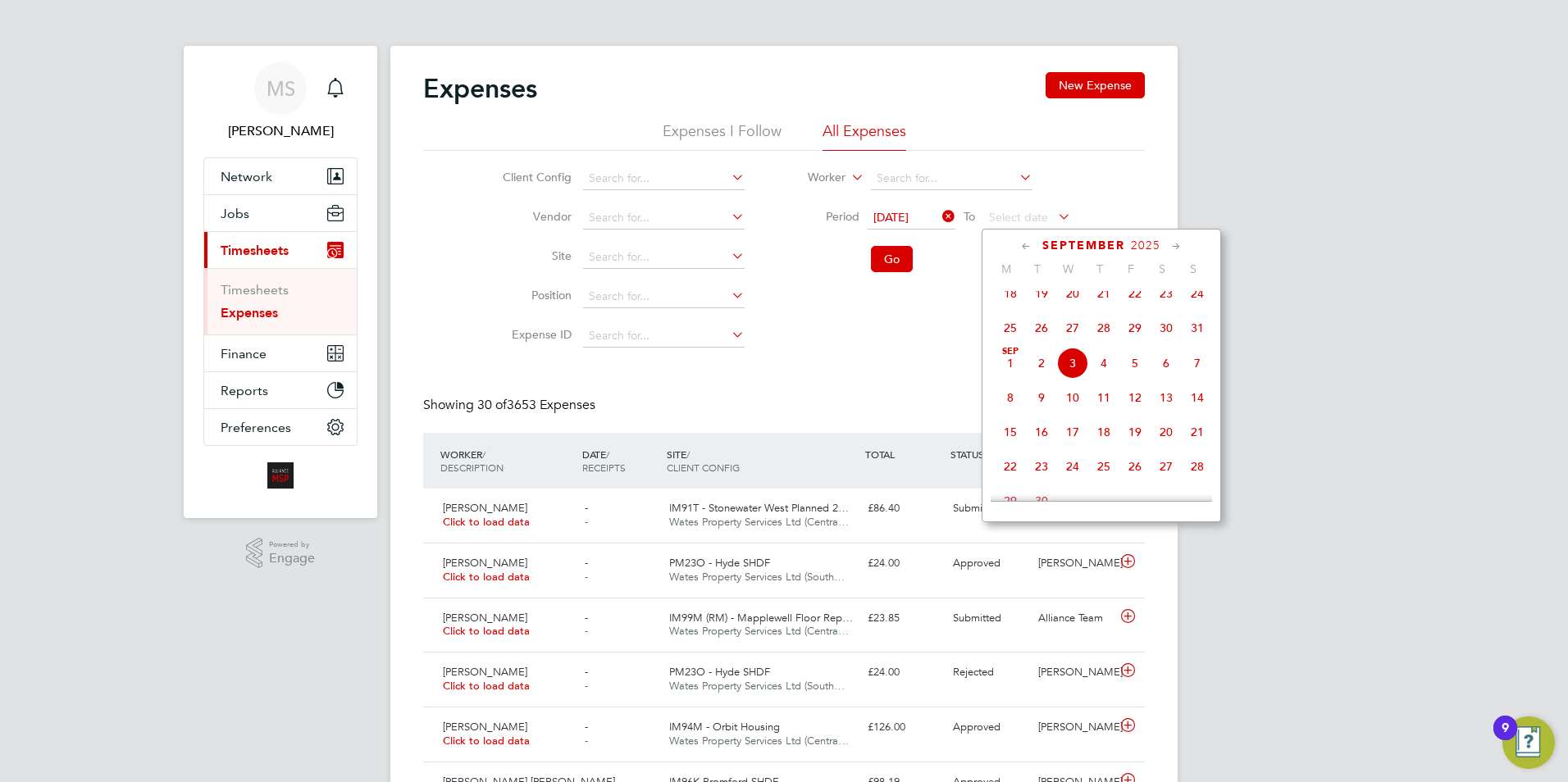
click at [1073, 378] on span "3" at bounding box center [1073, 364] width 32 height 32
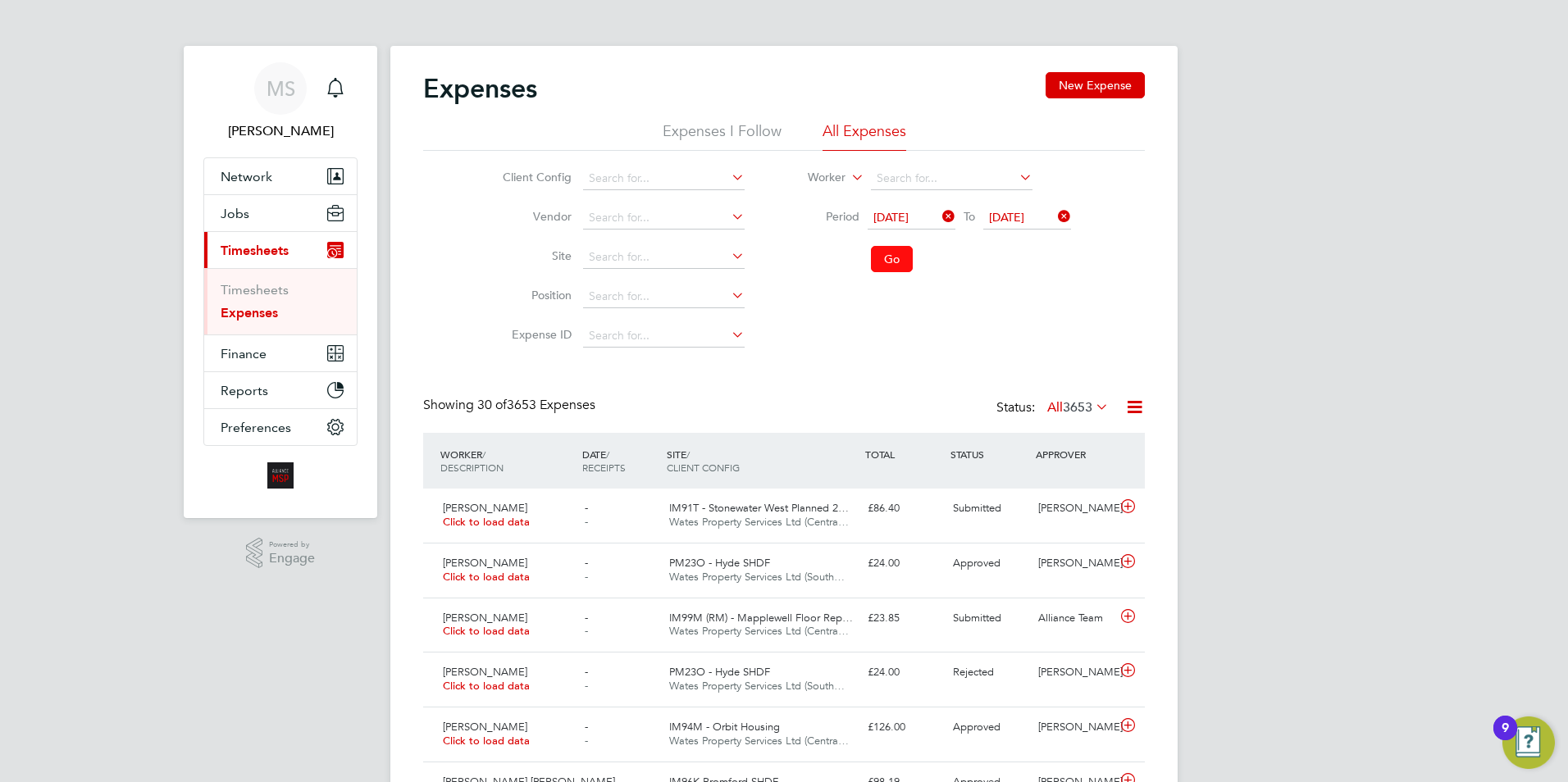
click at [891, 260] on button "Go" at bounding box center [892, 259] width 42 height 26
click at [1136, 410] on icon at bounding box center [1135, 407] width 20 height 20
click at [1036, 448] on li "Download Expenses Report" at bounding box center [1059, 445] width 166 height 23
drag, startPoint x: 551, startPoint y: 129, endPoint x: 281, endPoint y: 287, distance: 312.8
click at [551, 128] on ul "Expenses I Follow All Expenses" at bounding box center [784, 137] width 722 height 30
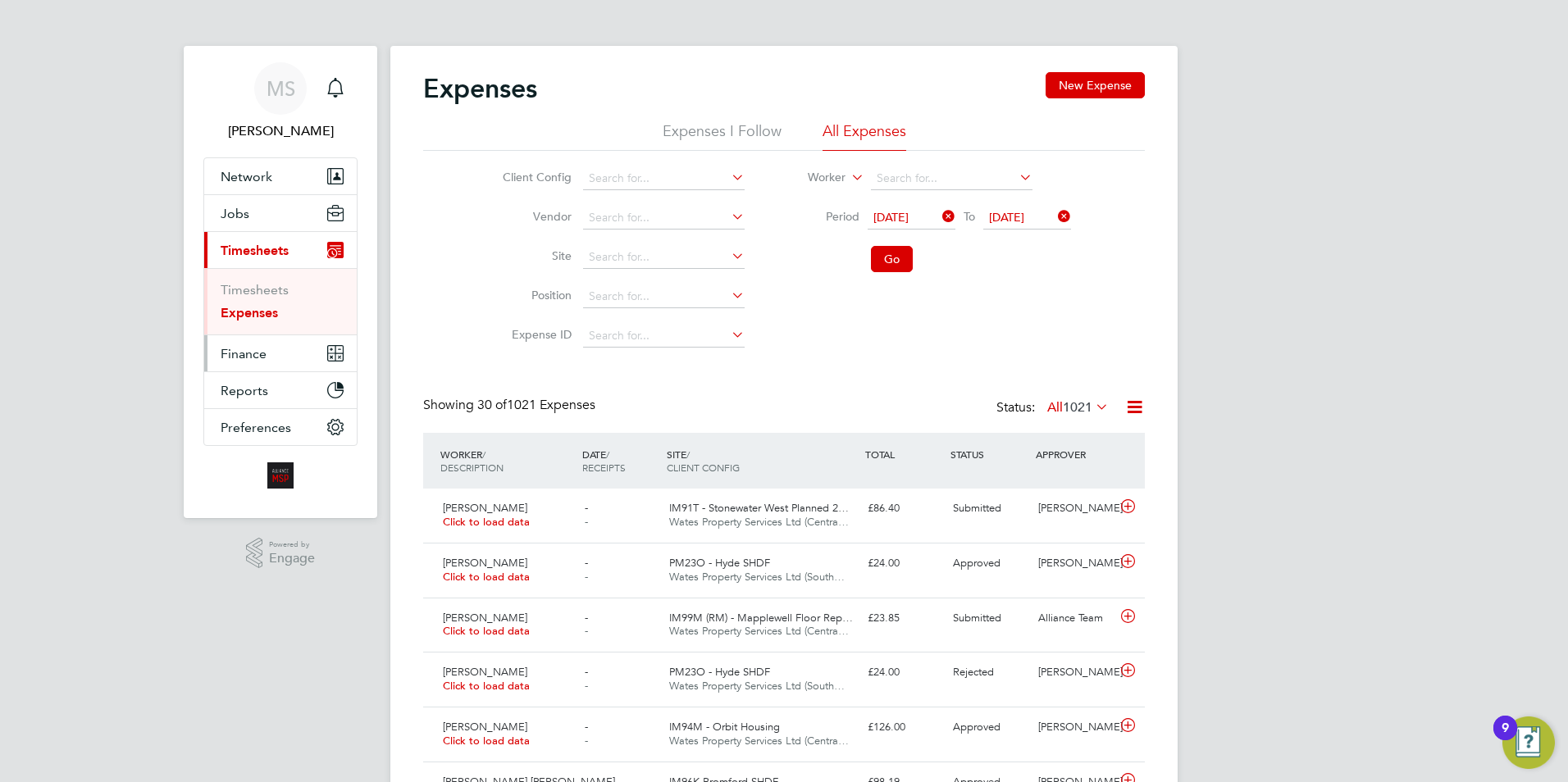
click at [219, 355] on button "Finance" at bounding box center [281, 353] width 153 height 36
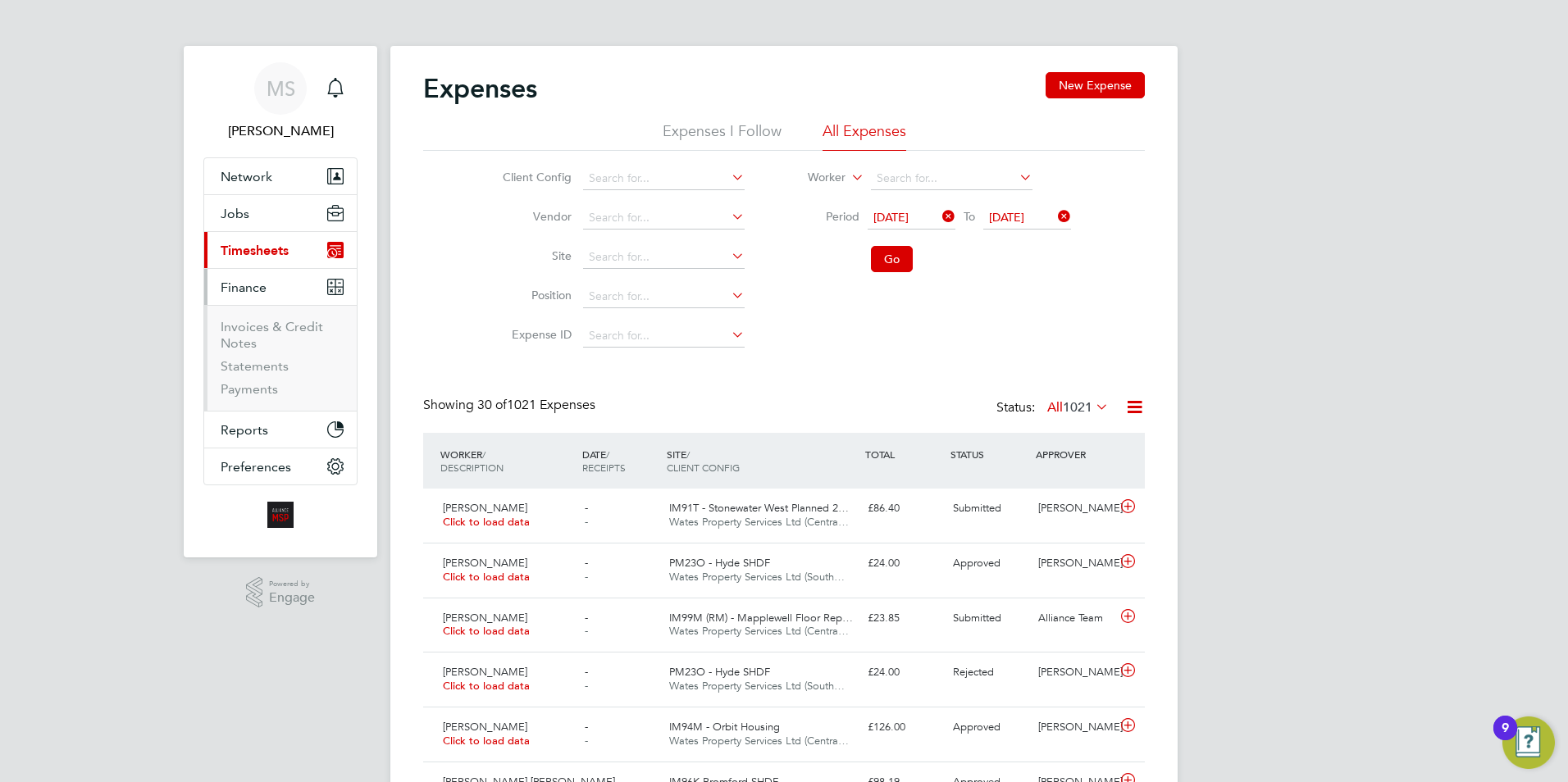
click at [274, 318] on ul "Invoices & Credit Notes Statements Payments" at bounding box center [281, 358] width 153 height 106
click at [273, 326] on link "Invoices & Credit Notes" at bounding box center [272, 335] width 102 height 32
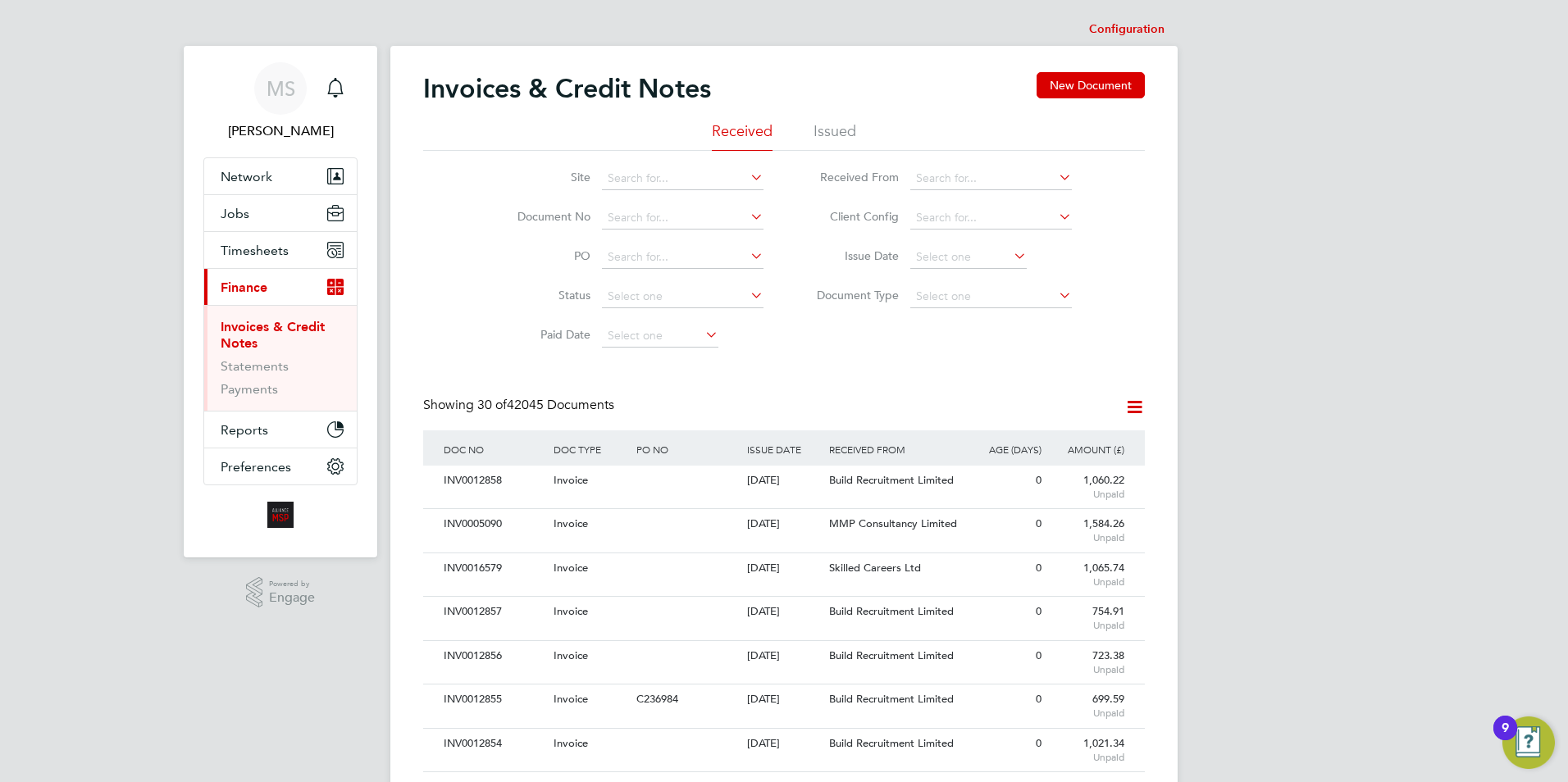
click at [1129, 406] on icon at bounding box center [1135, 407] width 20 height 20
click at [1046, 446] on li "Download invoices" at bounding box center [1066, 445] width 156 height 23
click at [1136, 413] on icon at bounding box center [1135, 407] width 20 height 20
click at [1048, 473] on li "Download credit notes" at bounding box center [1066, 469] width 156 height 23
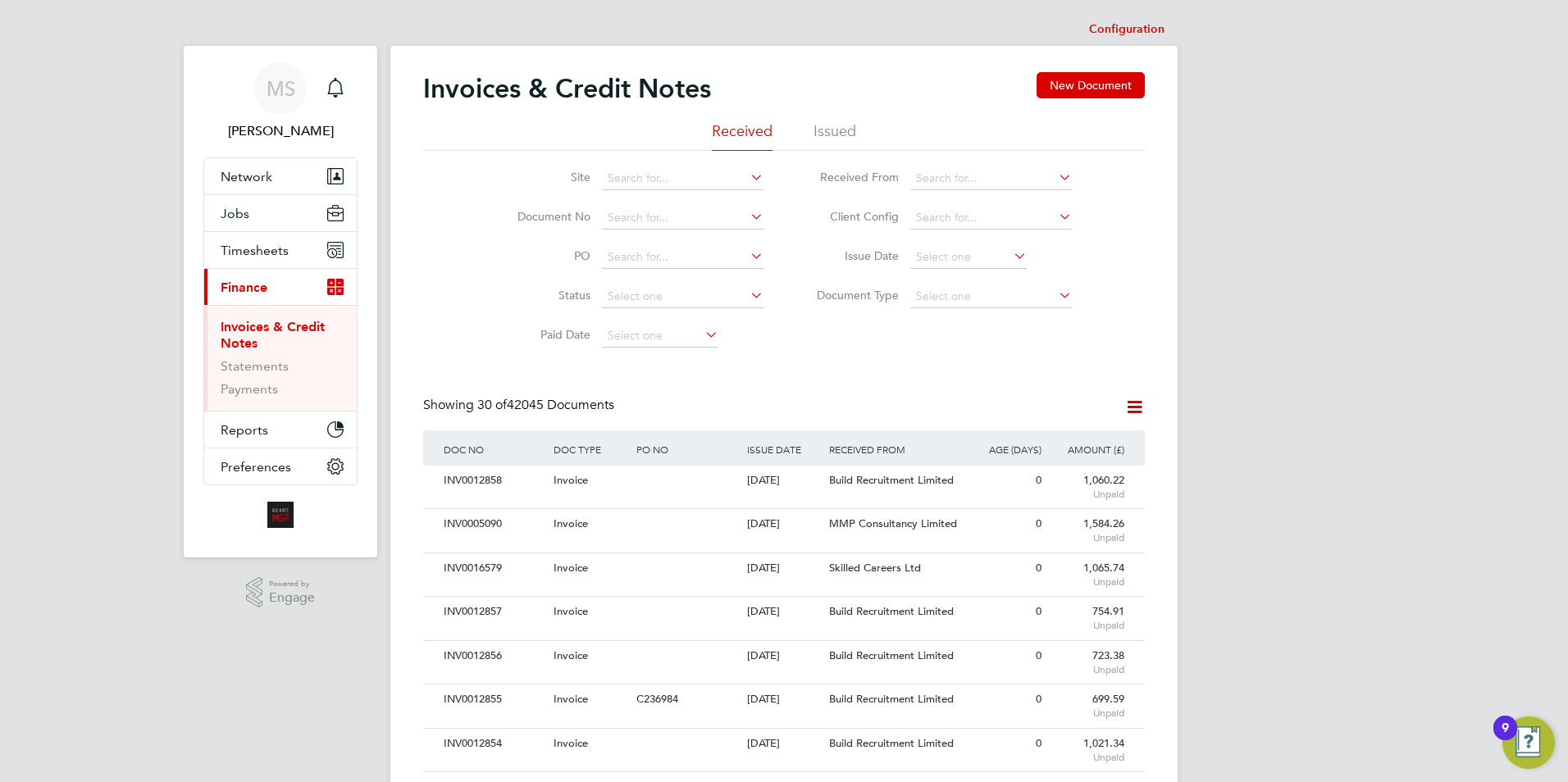
click at [845, 139] on li "Issued" at bounding box center [835, 137] width 43 height 30
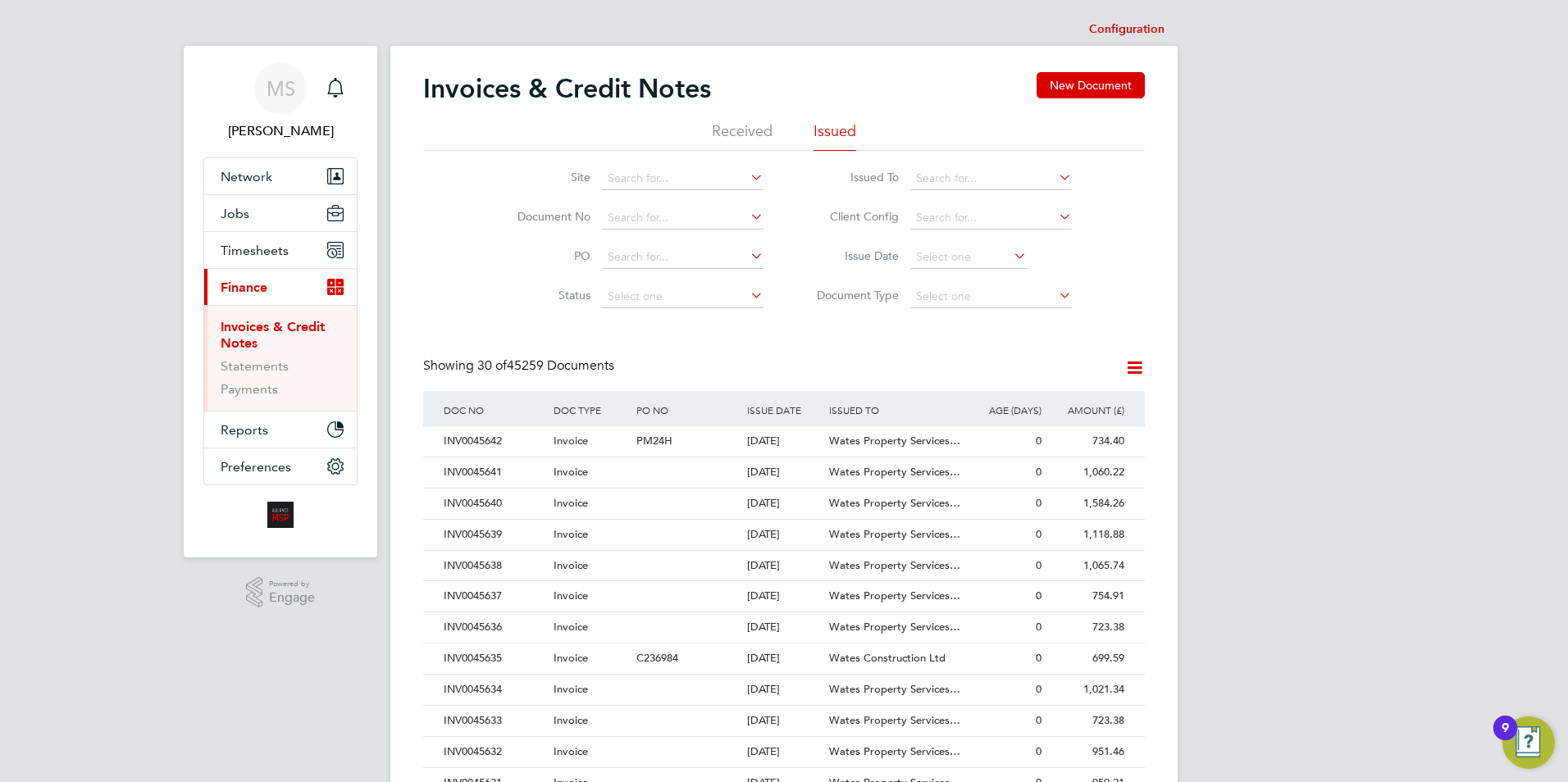
click at [1154, 368] on div "Invoices & Credit Notes New Document Received Issued Site Document No PO Status…" at bounding box center [784, 742] width 788 height 1394
click at [1144, 367] on icon at bounding box center [1135, 368] width 20 height 20
click at [1039, 406] on li "Download invoices" at bounding box center [1066, 406] width 156 height 23
click at [1127, 364] on icon at bounding box center [1135, 368] width 20 height 20
click at [1059, 433] on li "Download credit notes" at bounding box center [1066, 430] width 156 height 23
